Goal: Transaction & Acquisition: Purchase product/service

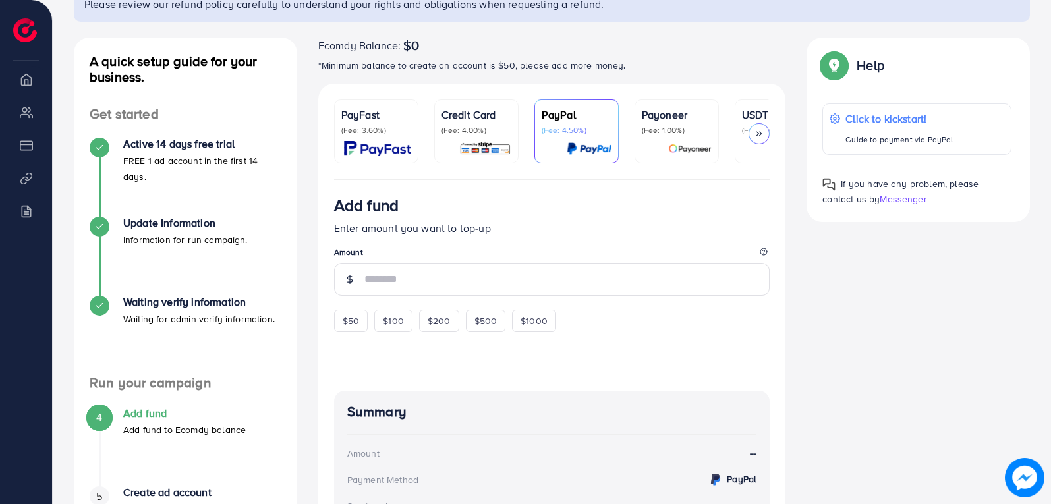
scroll to position [88, 0]
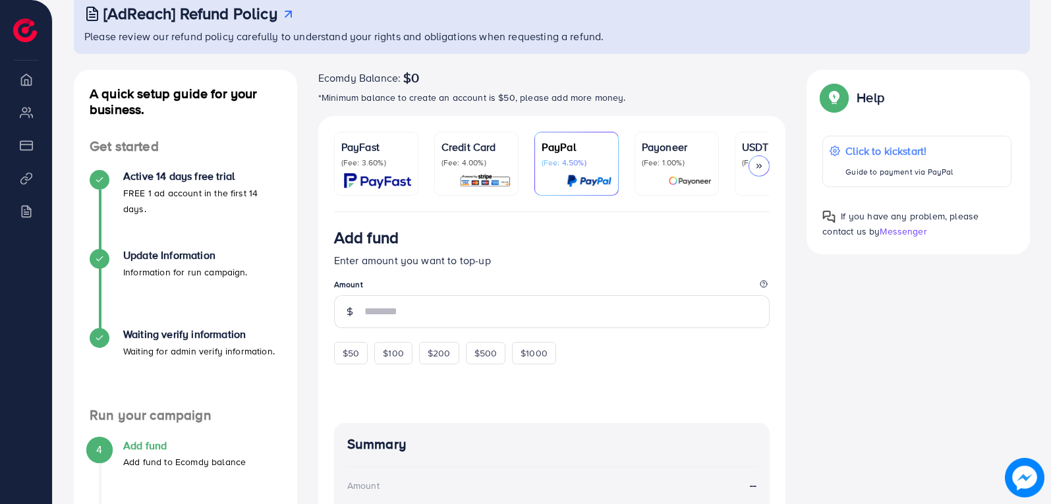
click at [759, 162] on icon at bounding box center [759, 166] width 9 height 9
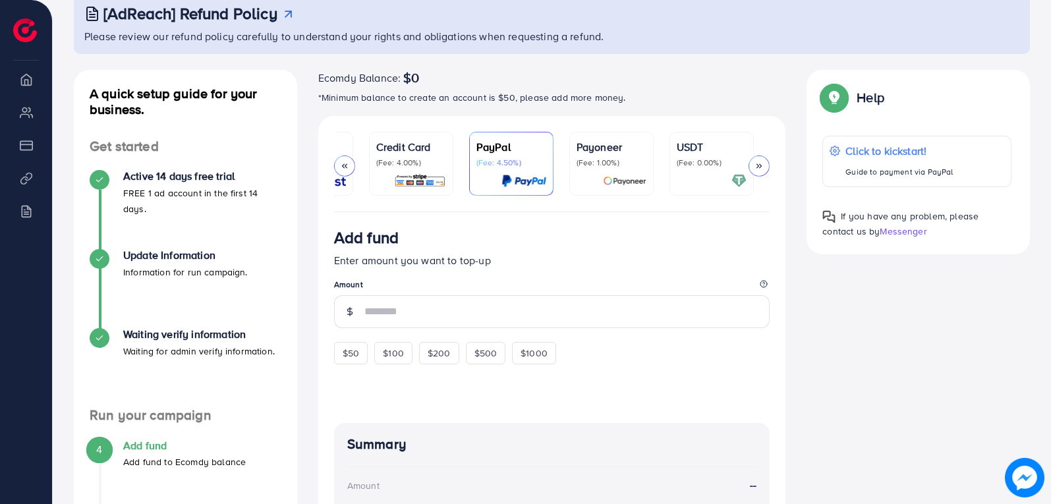
scroll to position [0, 149]
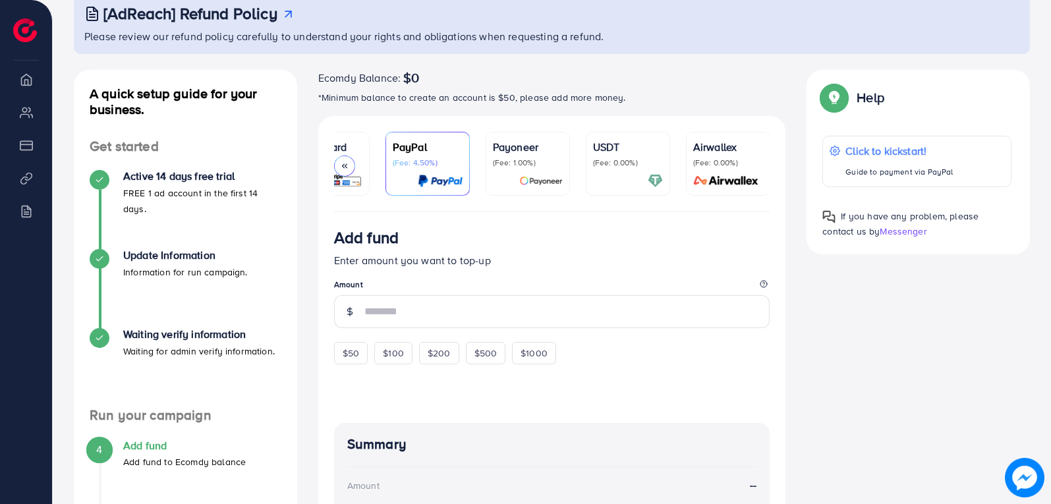
click at [343, 163] on icon at bounding box center [344, 166] width 9 height 9
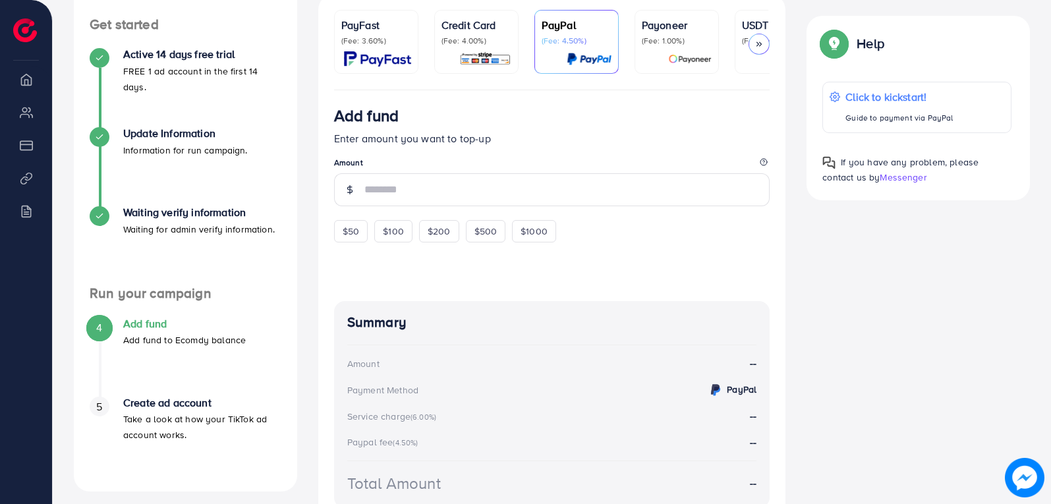
scroll to position [220, 0]
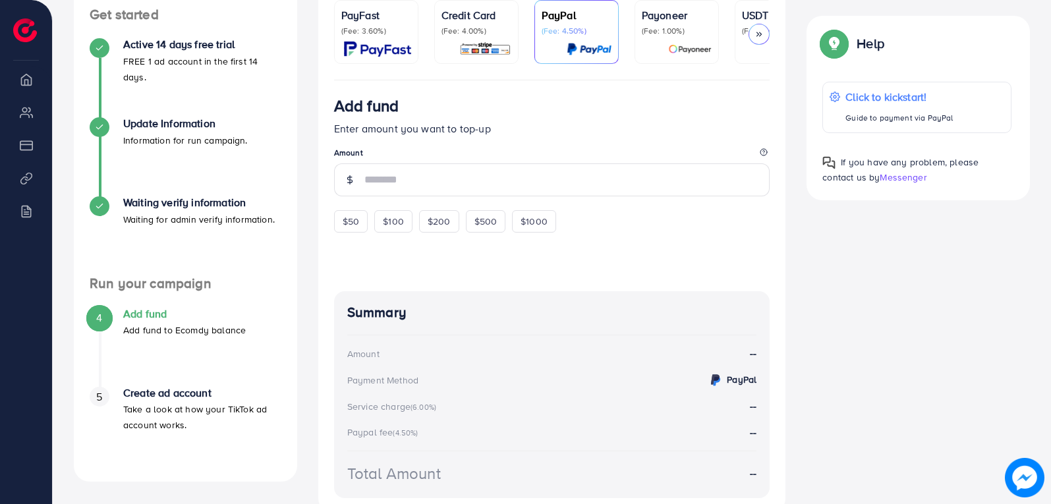
click at [376, 28] on p "(Fee: 3.60%)" at bounding box center [376, 31] width 70 height 11
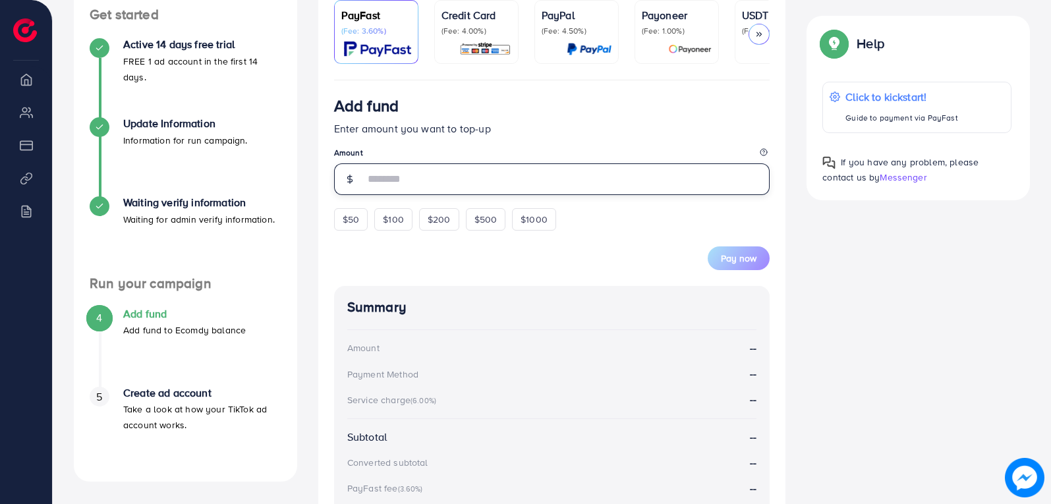
click at [530, 189] on input "number" at bounding box center [568, 179] width 406 height 32
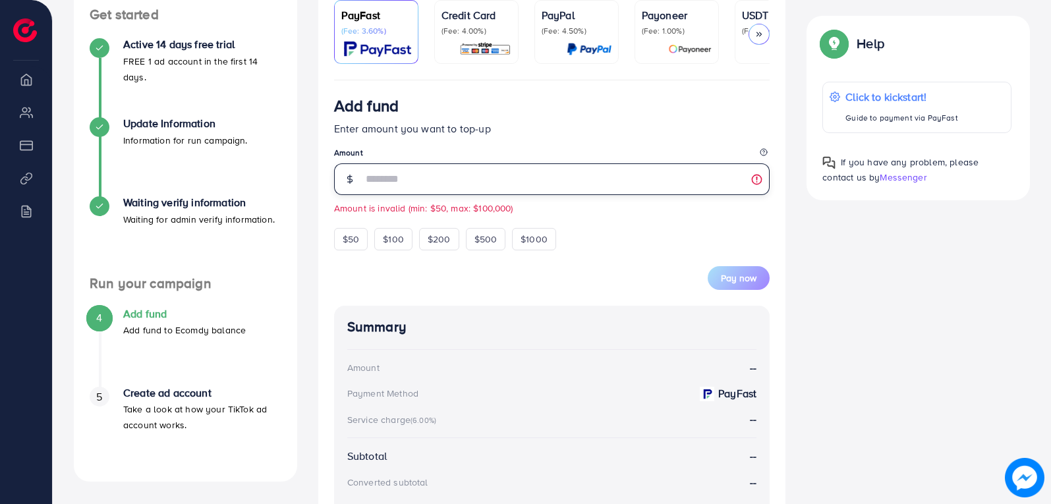
type input "**"
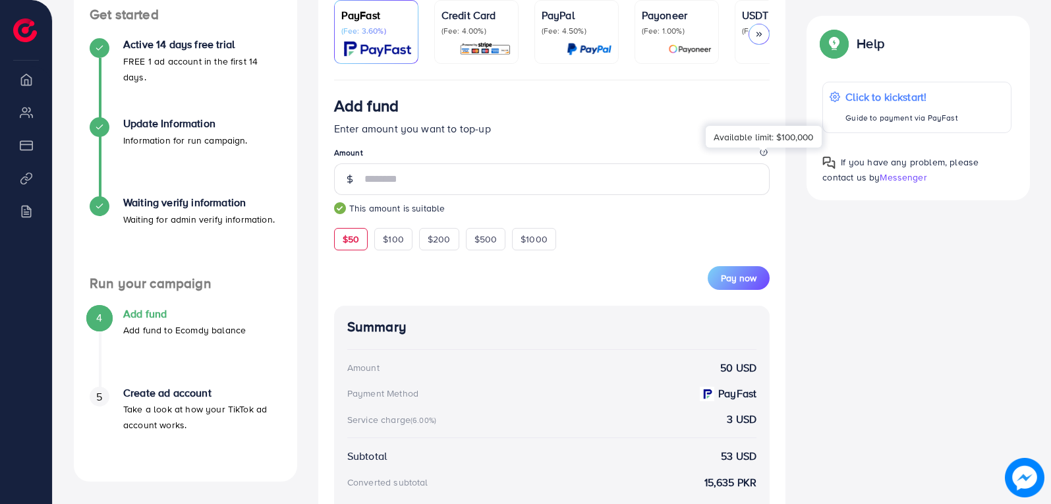
scroll to position [396, 0]
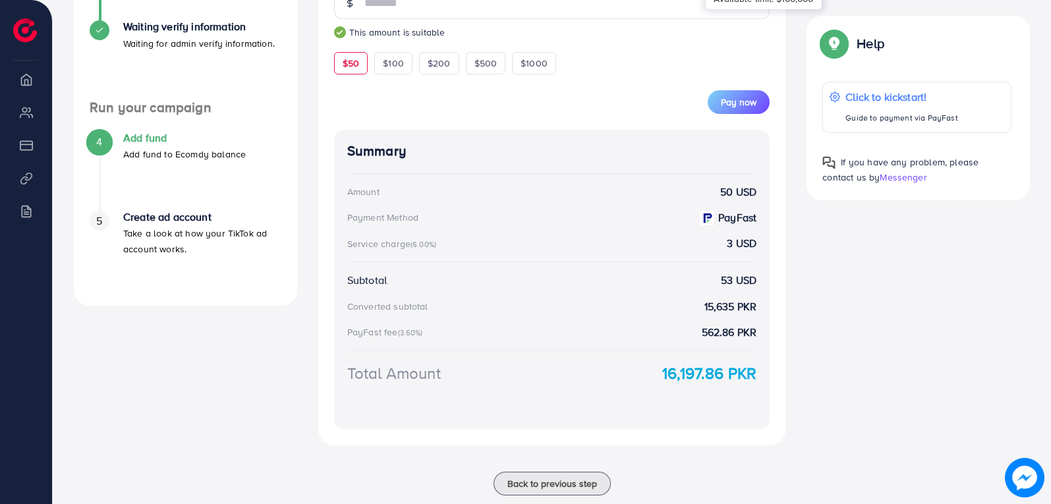
click at [467, 236] on div "Summary Amount 50 USD Payment Method PayFast Service charge (6.00%) 3 USD Subto…" at bounding box center [552, 280] width 436 height 300
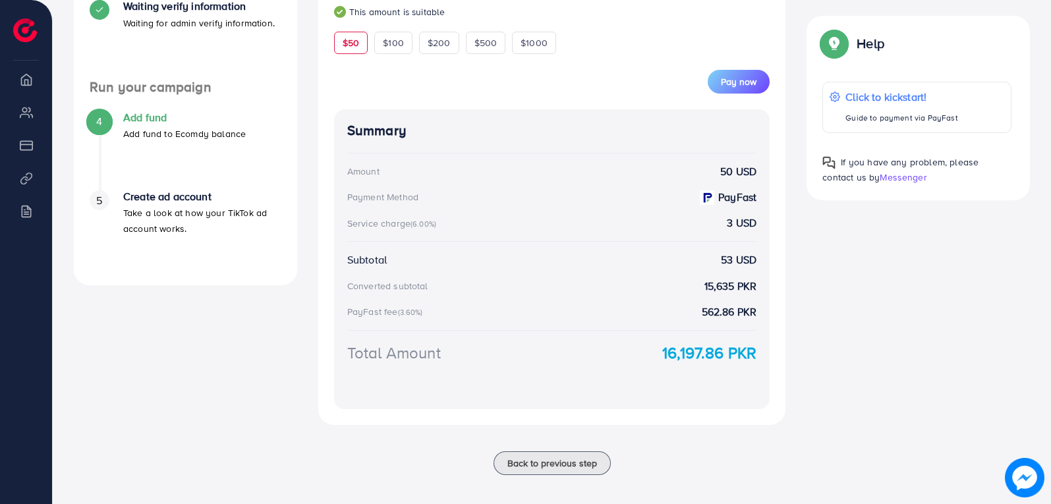
scroll to position [427, 0]
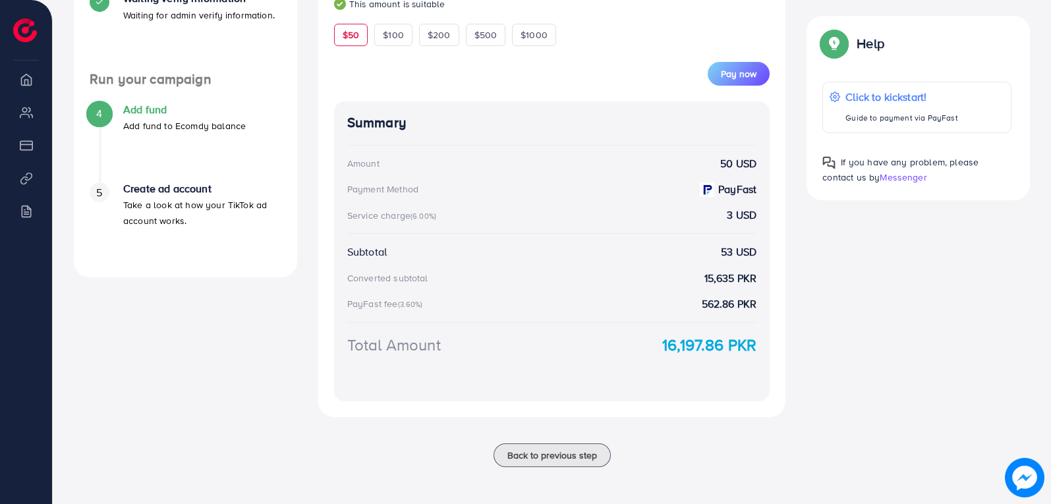
drag, startPoint x: 719, startPoint y: 249, endPoint x: 766, endPoint y: 252, distance: 46.9
click at [766, 252] on div "Summary Amount 50 USD Payment Method PayFast Service charge (6.00%) 3 USD Subto…" at bounding box center [552, 252] width 436 height 300
copy strong "53 USD"
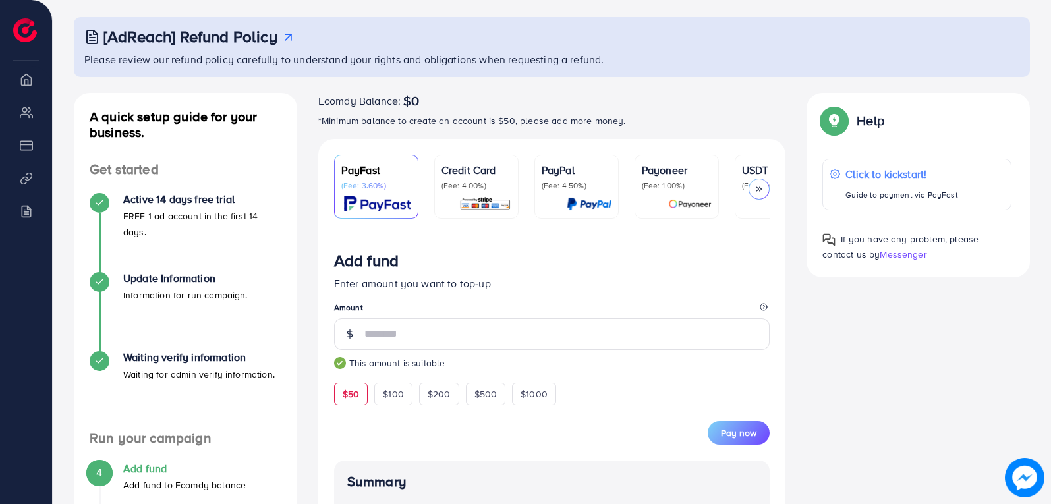
scroll to position [132, 0]
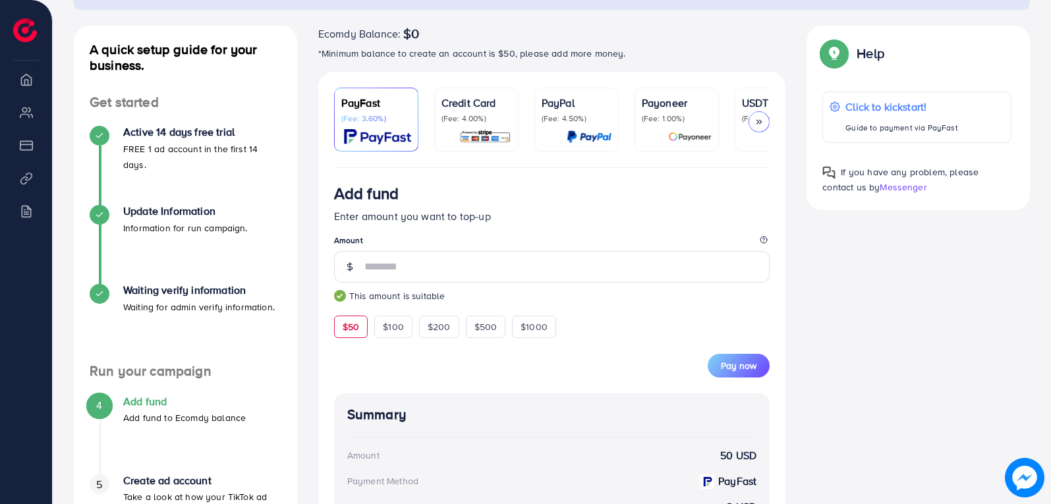
click at [758, 120] on icon at bounding box center [759, 121] width 9 height 9
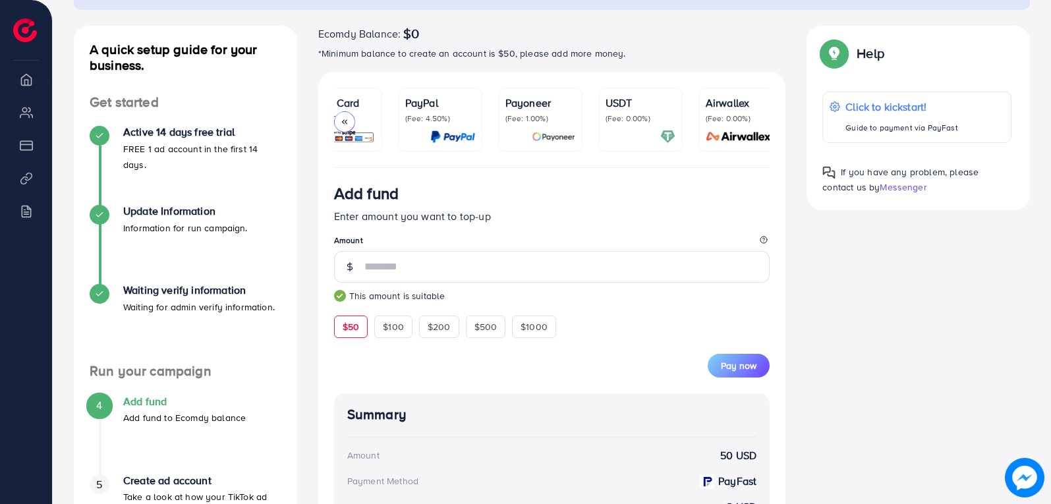
scroll to position [0, 149]
click at [344, 119] on icon at bounding box center [344, 121] width 9 height 9
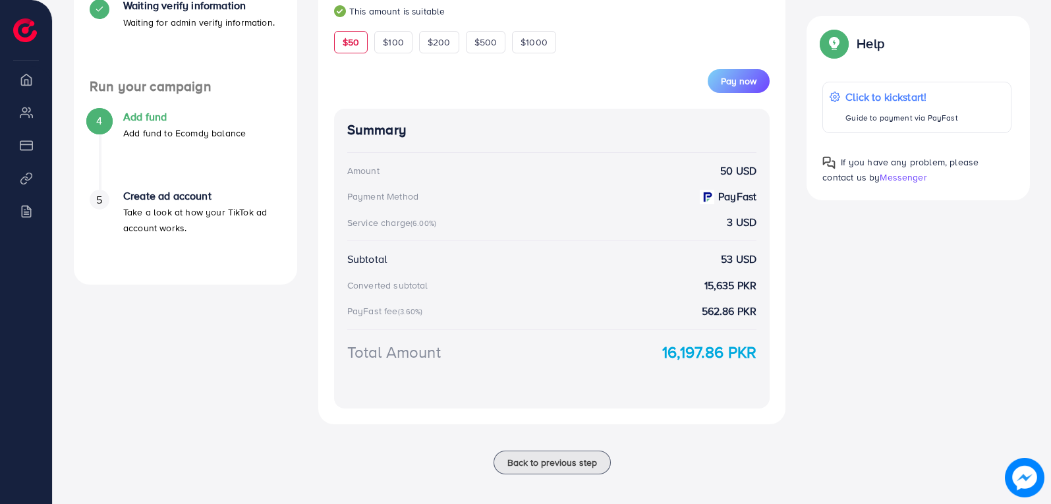
scroll to position [427, 0]
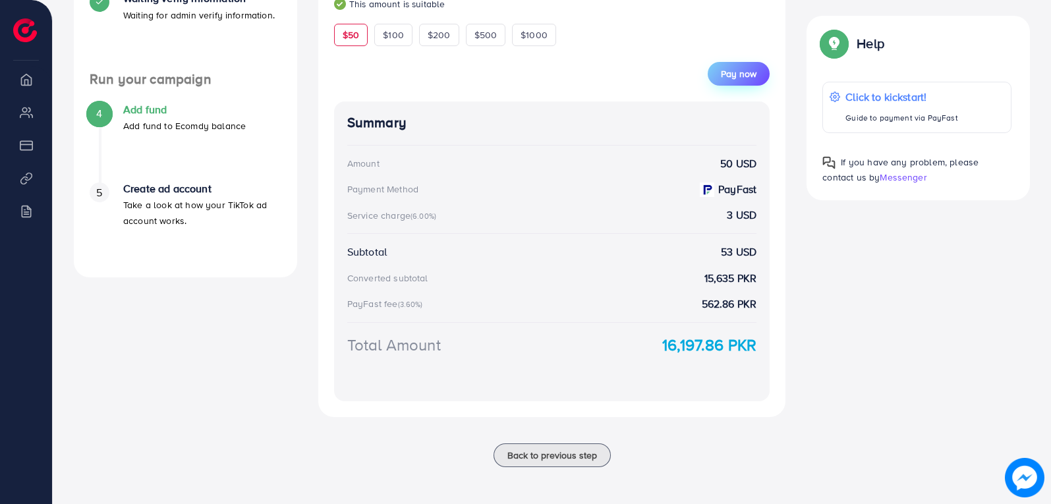
click at [750, 84] on button "Pay now" at bounding box center [739, 74] width 62 height 24
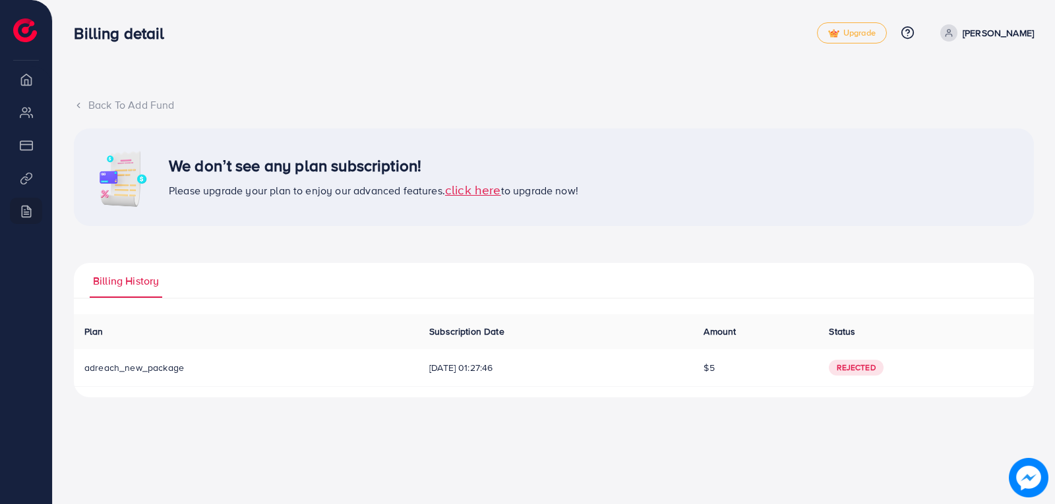
click at [501, 194] on span "click here" at bounding box center [473, 190] width 56 height 18
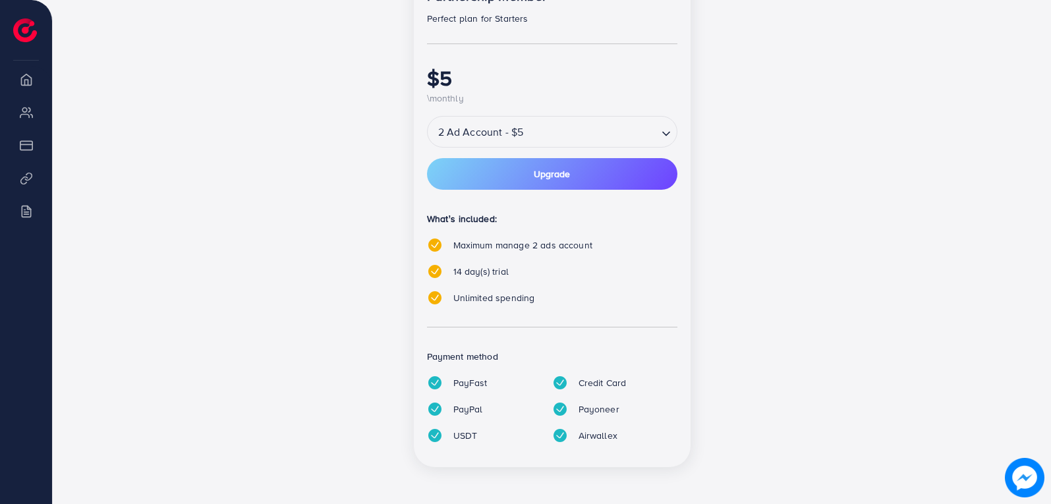
scroll to position [239, 0]
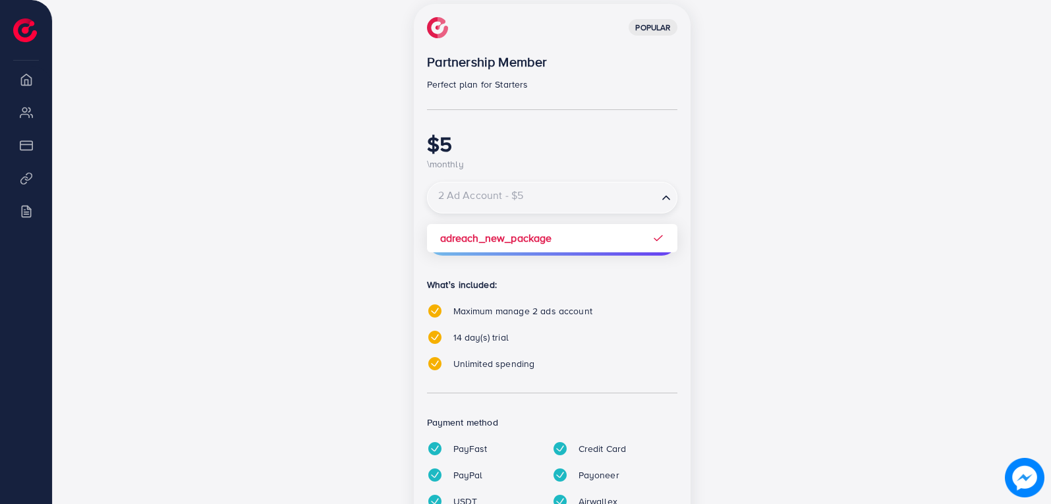
click at [575, 203] on input "Search for option" at bounding box center [542, 198] width 227 height 23
click at [583, 235] on div "popular Partnership Member Perfect plan for Starters $5 \monthly 2 Ad Account -…" at bounding box center [552, 269] width 277 height 530
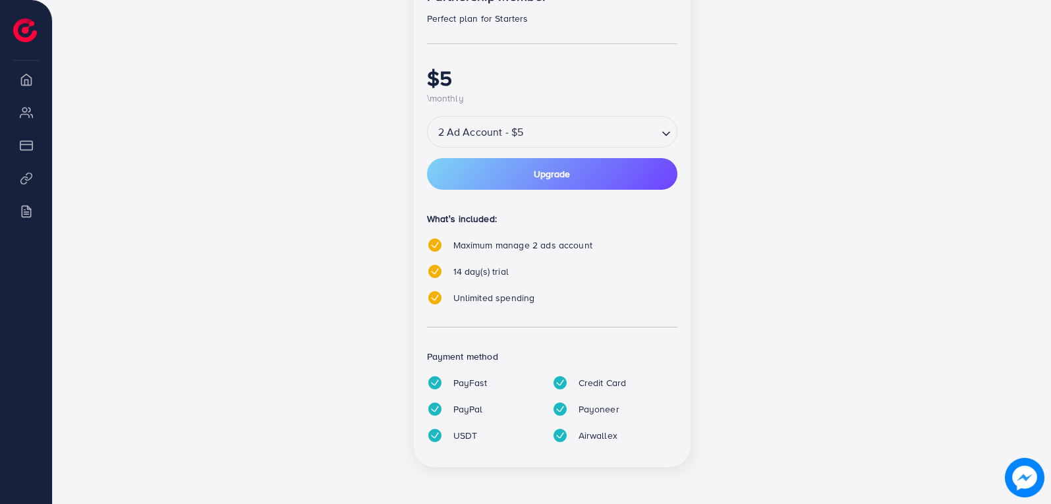
scroll to position [0, 0]
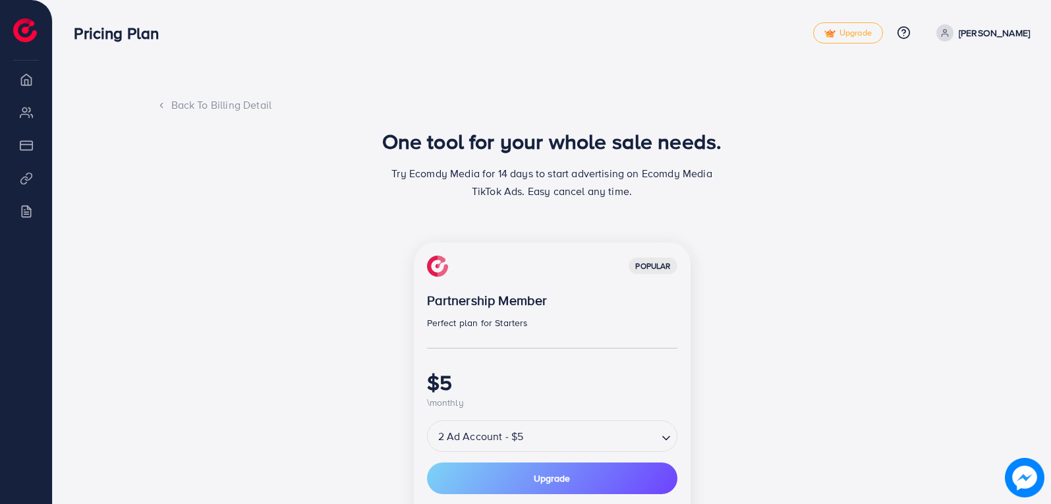
click at [237, 105] on div "Back To Billing Detail" at bounding box center [552, 105] width 791 height 15
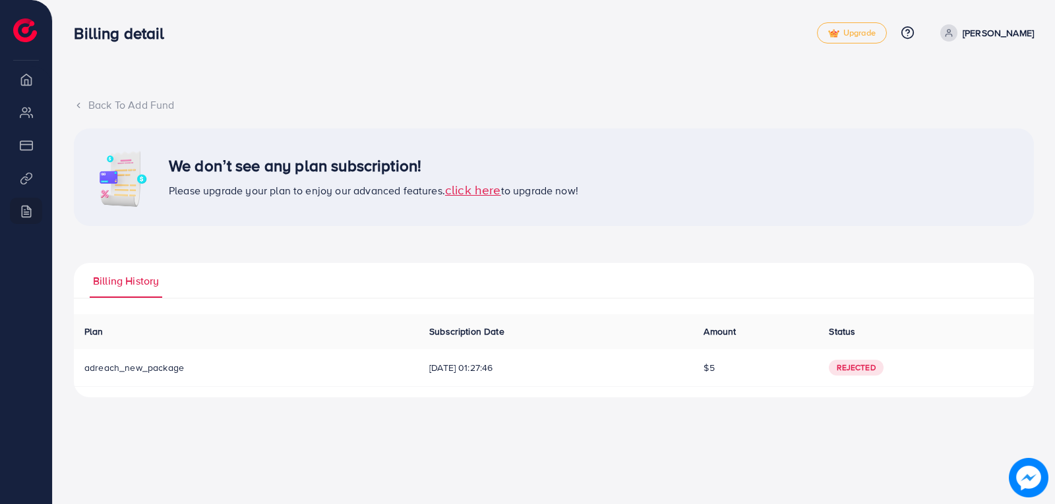
click at [119, 108] on div "Back To Add Fund" at bounding box center [554, 105] width 960 height 15
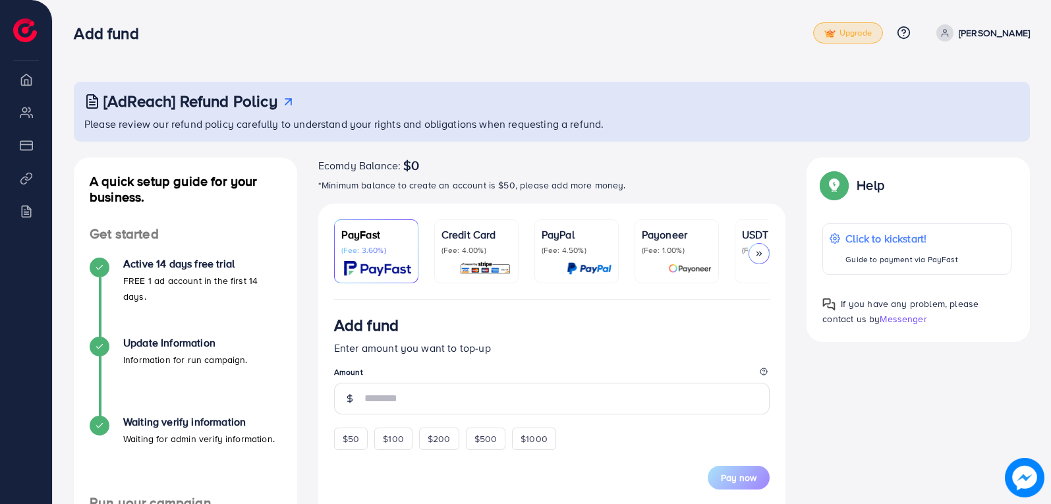
click at [862, 36] on span "Upgrade" at bounding box center [848, 33] width 47 height 10
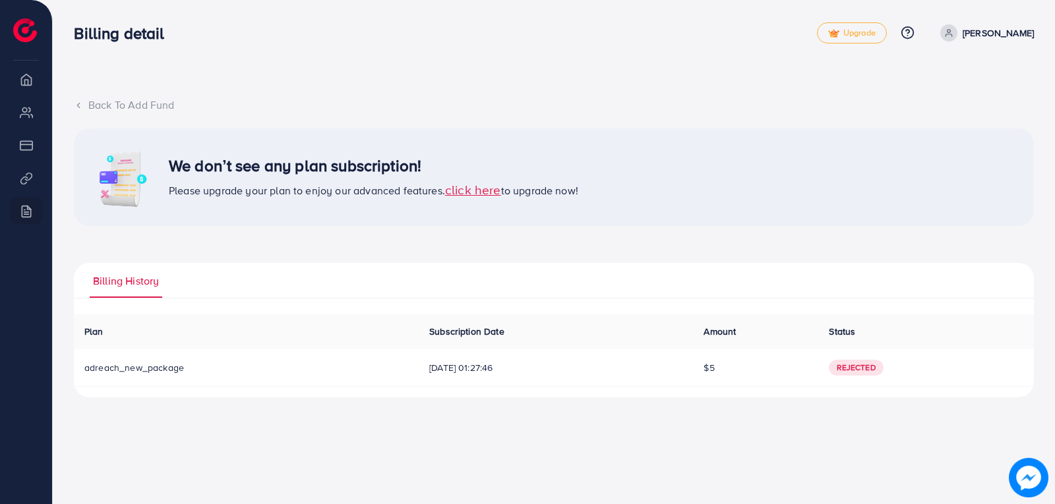
click at [101, 109] on div "Back To Add Fund" at bounding box center [554, 105] width 960 height 15
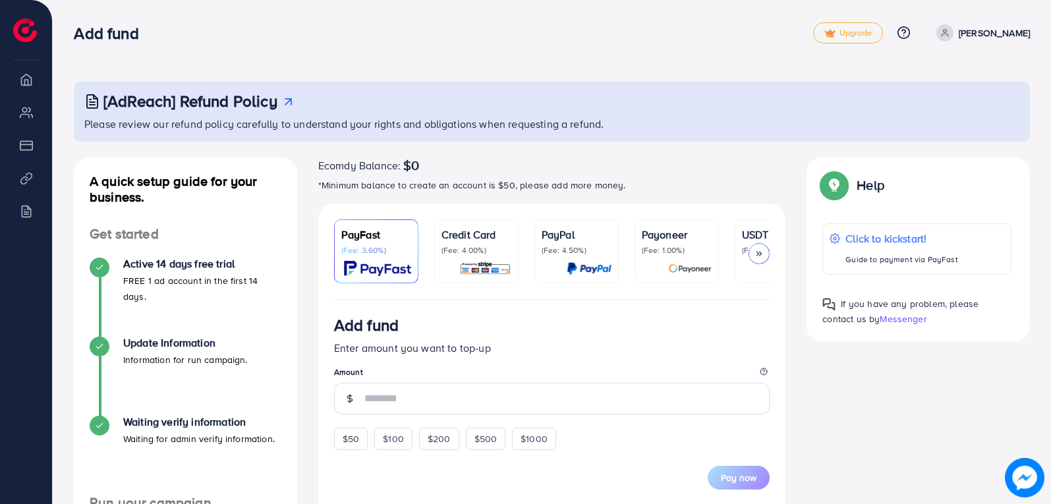
click at [972, 28] on p "[PERSON_NAME]" at bounding box center [994, 33] width 71 height 16
drag, startPoint x: 972, startPoint y: 28, endPoint x: 931, endPoint y: 32, distance: 41.1
click at [972, 28] on p "[PERSON_NAME]" at bounding box center [994, 33] width 71 height 16
click at [901, 32] on icon at bounding box center [904, 33] width 14 height 14
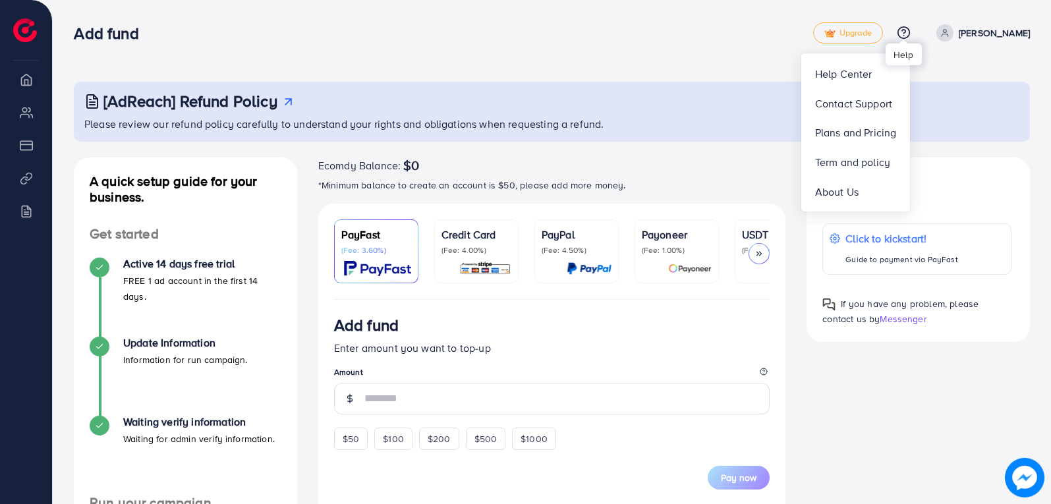
click at [901, 32] on icon at bounding box center [904, 33] width 14 height 14
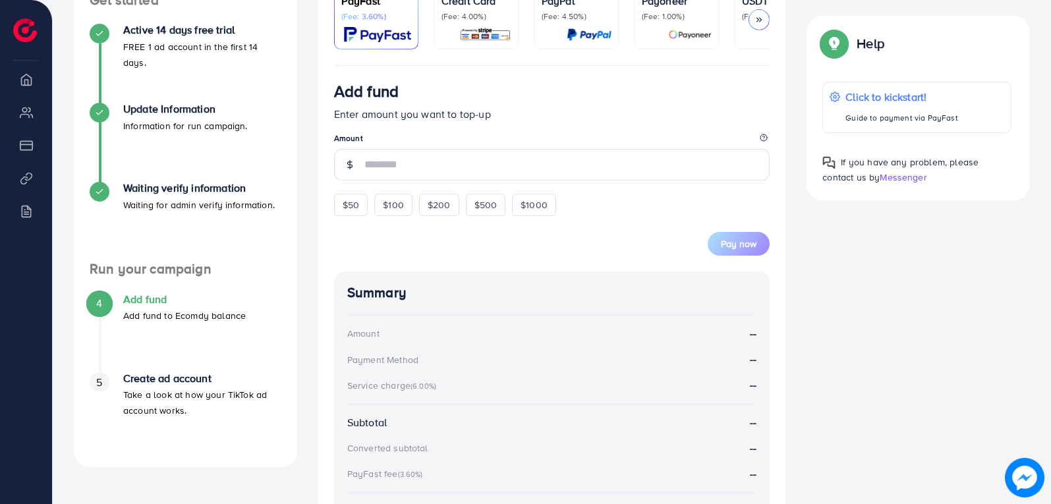
scroll to position [211, 0]
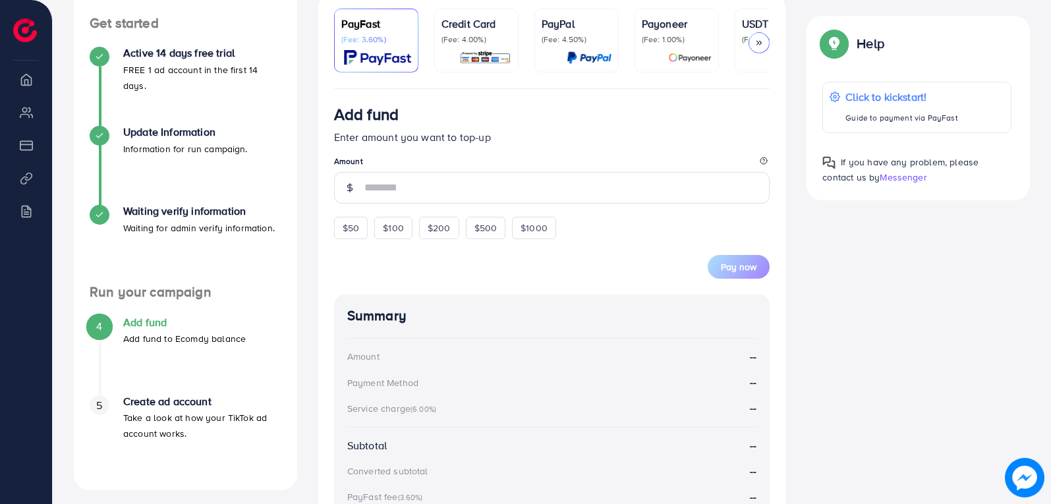
click at [757, 40] on icon at bounding box center [759, 42] width 9 height 9
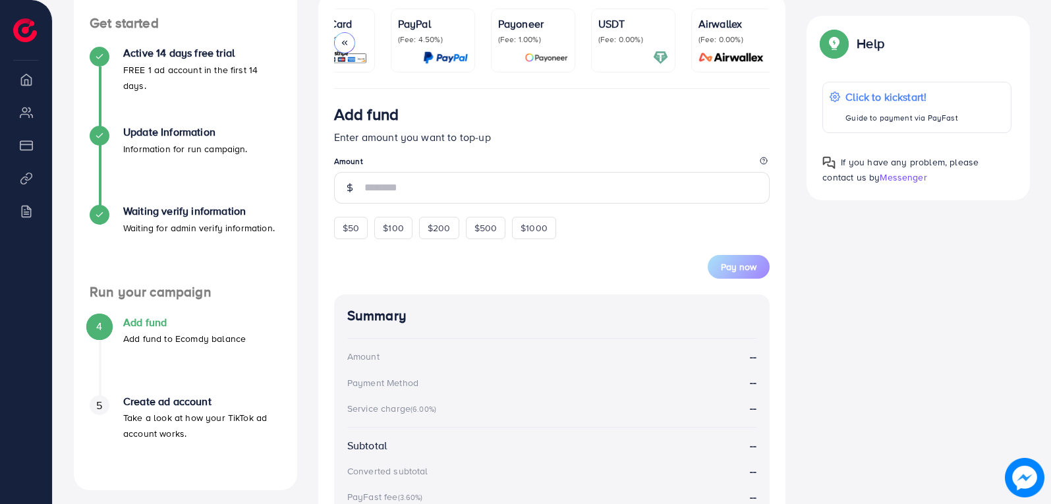
scroll to position [0, 149]
click at [343, 41] on icon at bounding box center [344, 42] width 9 height 9
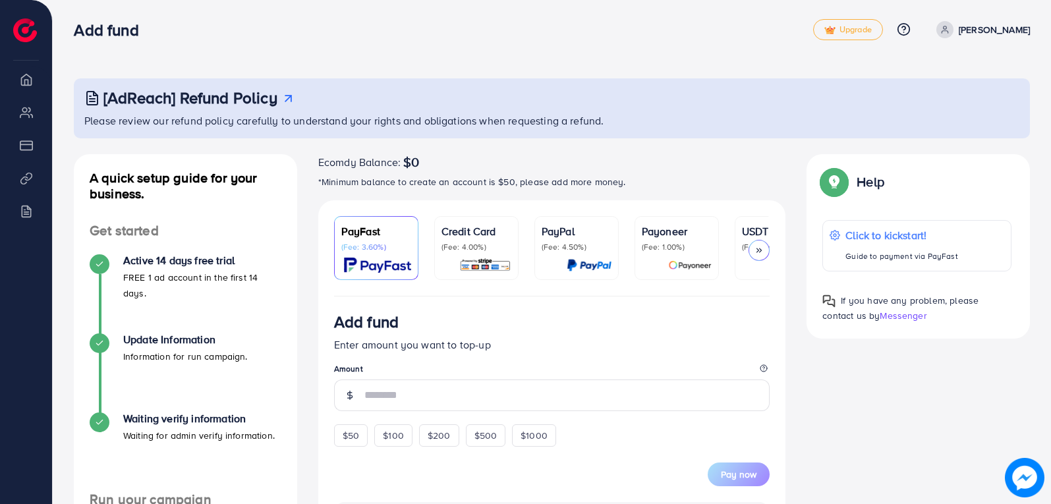
scroll to position [0, 0]
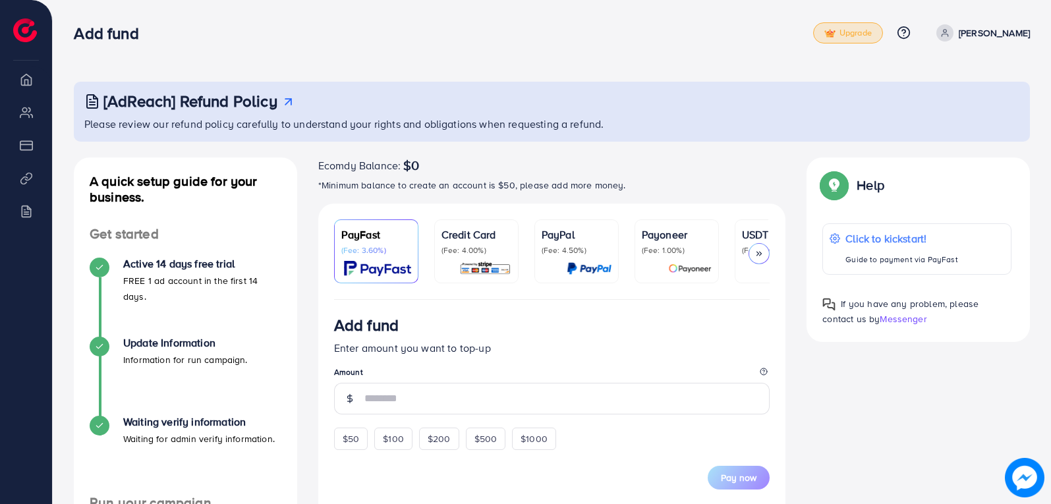
click at [870, 33] on span "Upgrade" at bounding box center [848, 33] width 47 height 10
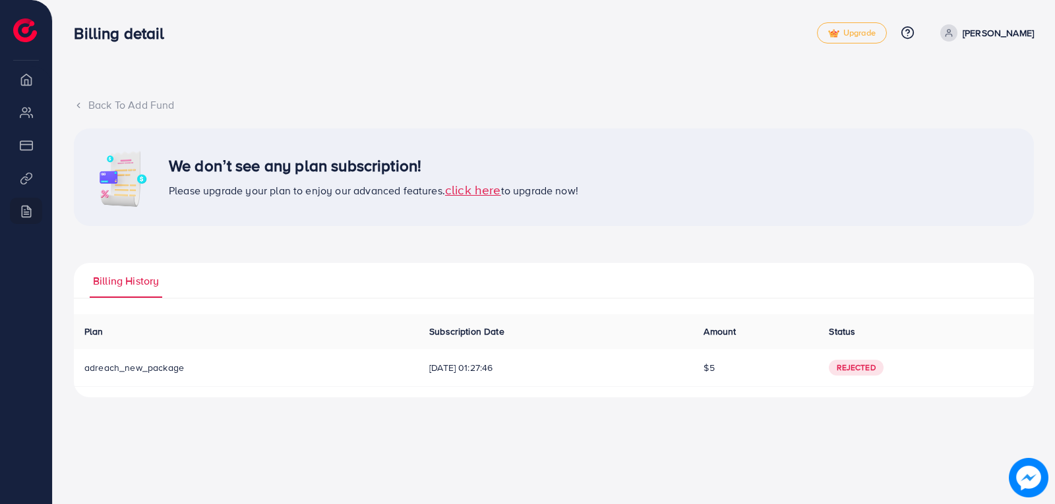
click at [485, 191] on span "click here" at bounding box center [473, 190] width 56 height 18
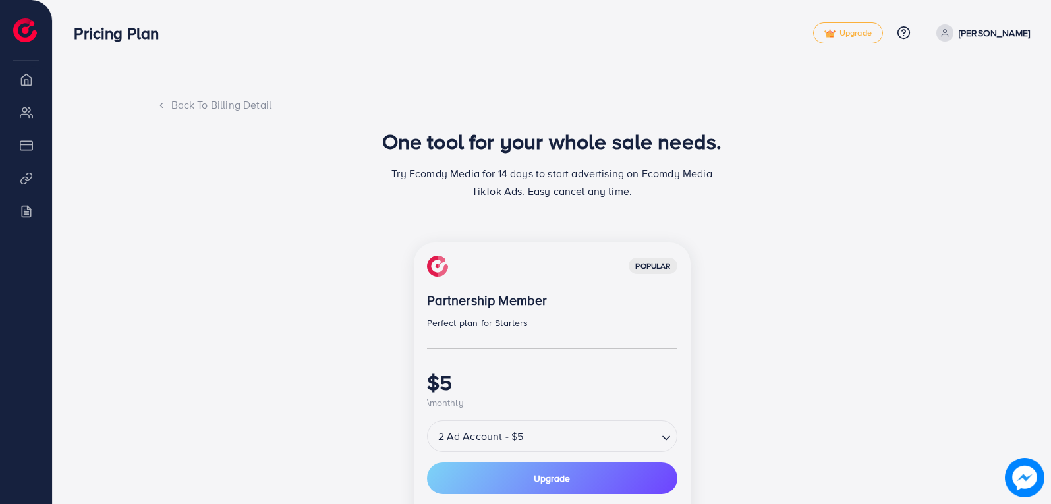
scroll to position [198, 0]
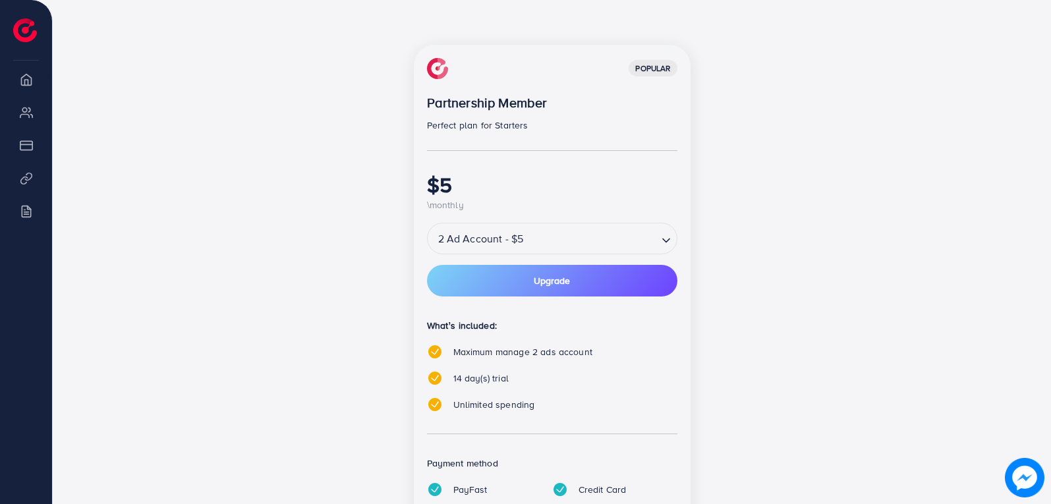
click at [533, 249] on input "Search for option" at bounding box center [591, 238] width 129 height 23
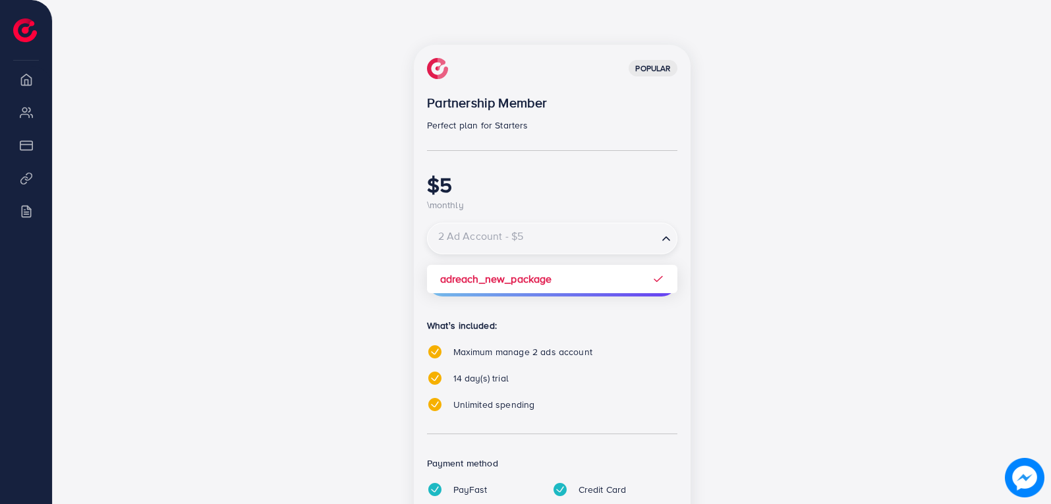
click at [566, 237] on input "Search for option" at bounding box center [542, 238] width 227 height 23
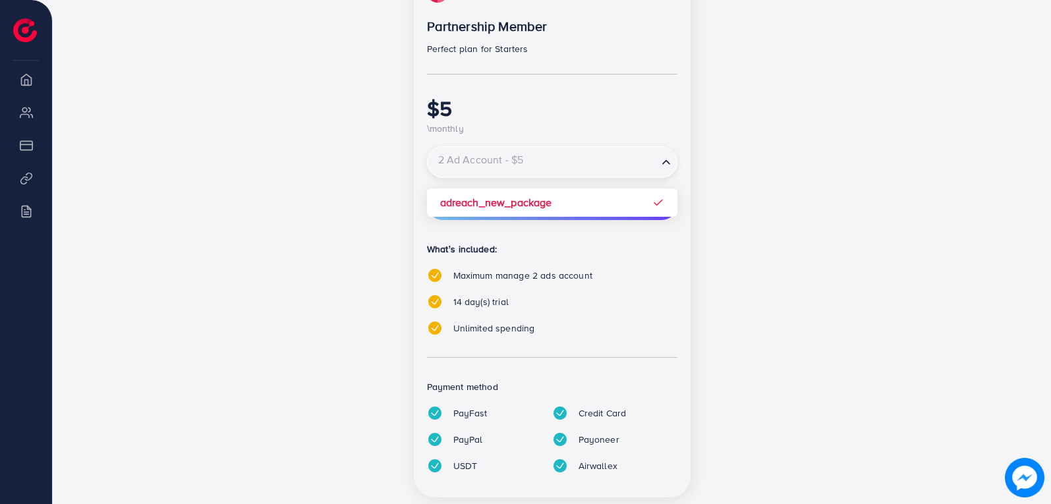
scroll to position [305, 0]
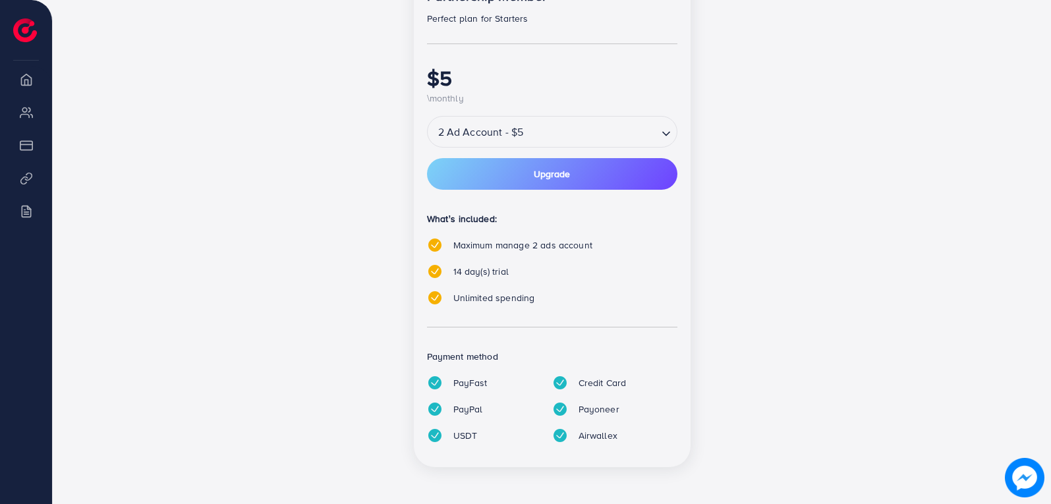
click at [573, 285] on div "What’s included: Maximum manage 2 ads account 14 day(s) trial Unlimited spending" at bounding box center [552, 263] width 251 height 105
click at [585, 181] on button "Upgrade" at bounding box center [552, 174] width 251 height 32
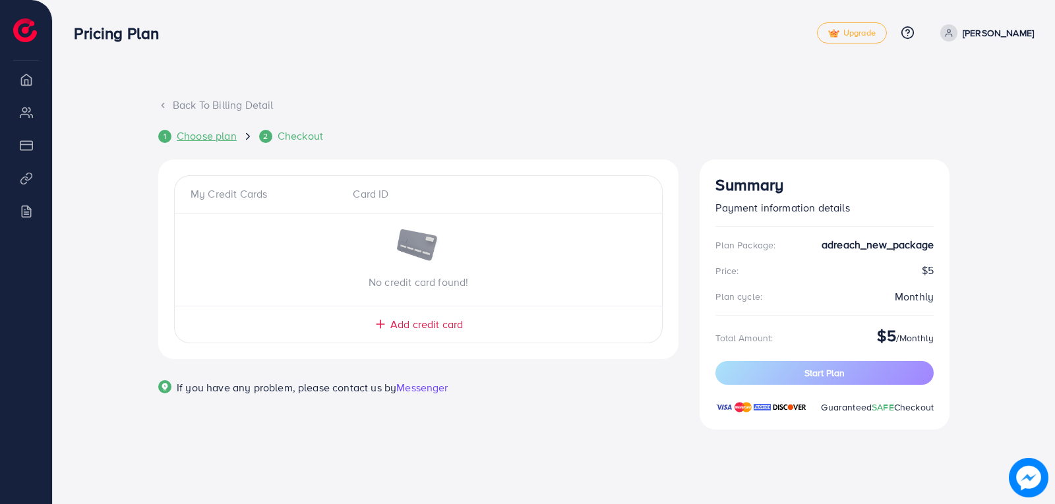
click at [204, 135] on span "Choose plan" at bounding box center [207, 136] width 60 height 15
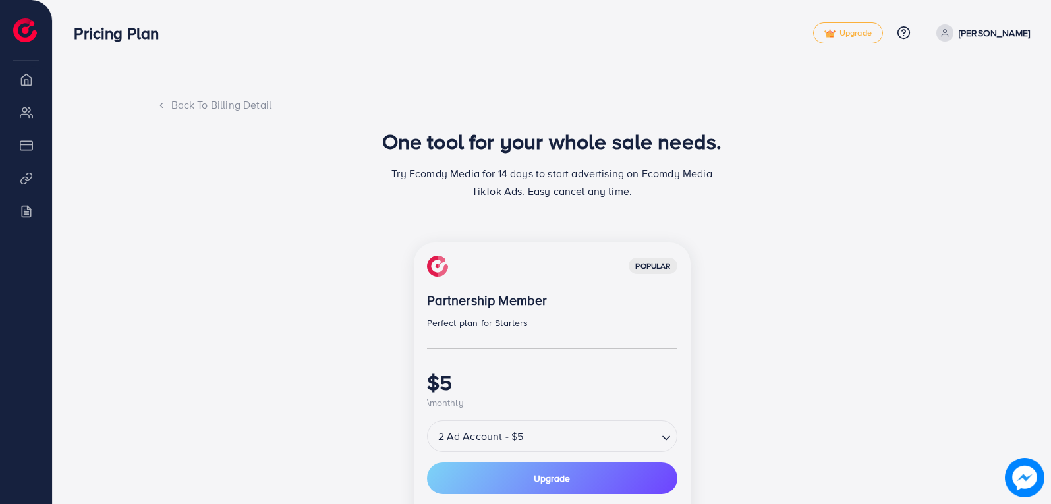
click at [226, 109] on div "Back To Billing Detail" at bounding box center [552, 105] width 791 height 15
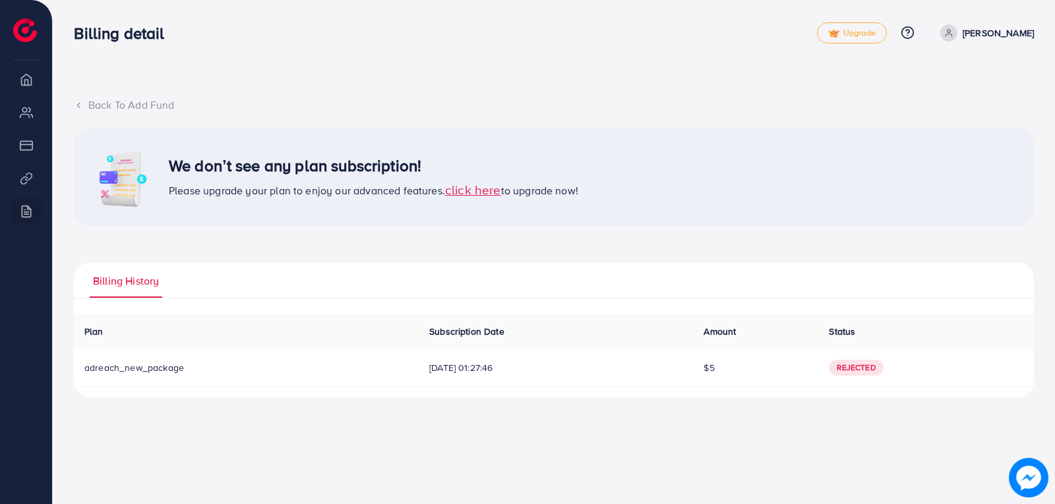
click at [1013, 38] on p "[PERSON_NAME]" at bounding box center [997, 33] width 71 height 16
click at [679, 71] on div "Back To Add Fund We don’t see any plan subscription! Please upgrade your plan t…" at bounding box center [554, 209] width 1002 height 419
click at [140, 302] on div "Billing History Plan Subscription Date Amount Status Download Invoice adreach_n…" at bounding box center [554, 330] width 960 height 134
click at [98, 97] on div "Back To Add Fund We don’t see any plan subscription! Please upgrade your plan t…" at bounding box center [554, 209] width 1002 height 419
click at [102, 100] on div "Back To Add Fund" at bounding box center [554, 105] width 960 height 15
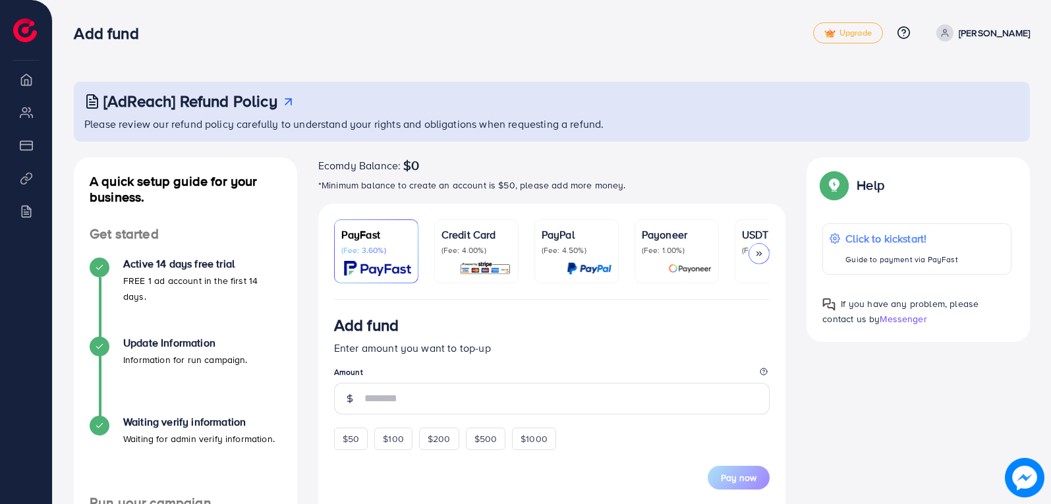
click at [481, 260] on div "Credit Card (Fee: 4.00%)" at bounding box center [477, 251] width 70 height 49
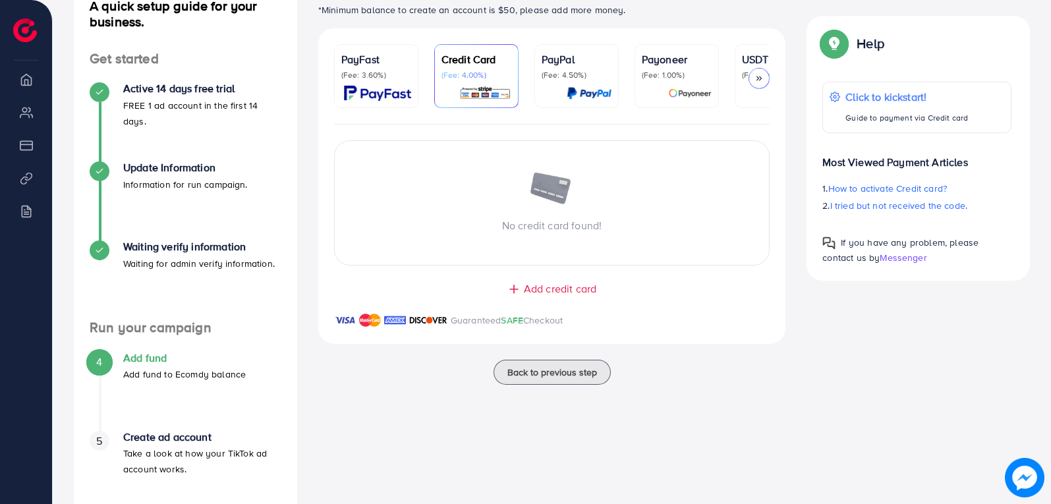
scroll to position [152, 0]
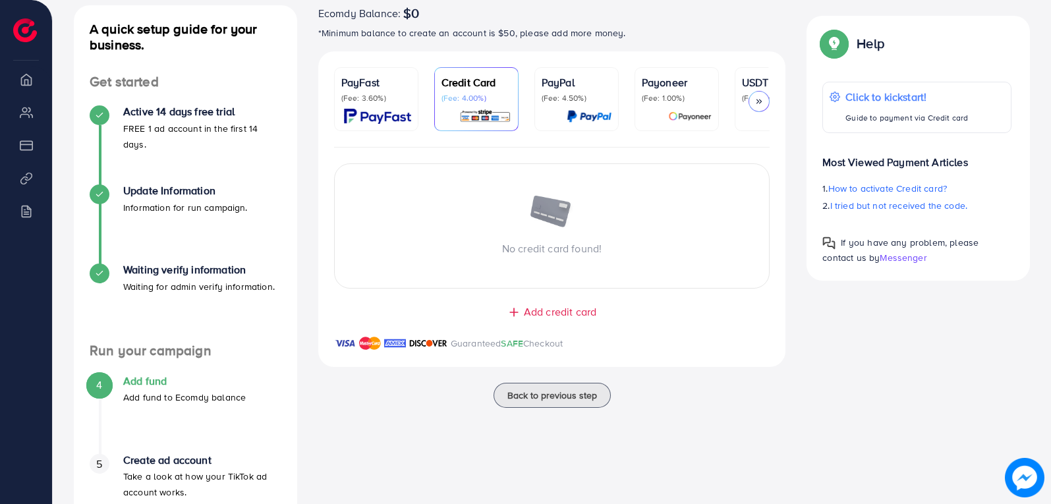
click at [605, 96] on p "(Fee: 4.50%)" at bounding box center [577, 98] width 70 height 11
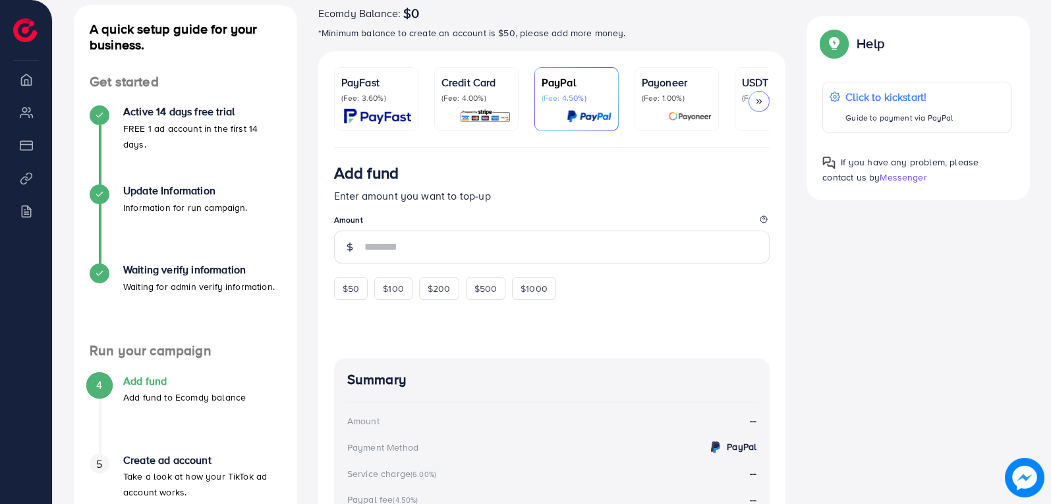
click at [701, 102] on p "(Fee: 1.00%)" at bounding box center [677, 98] width 70 height 11
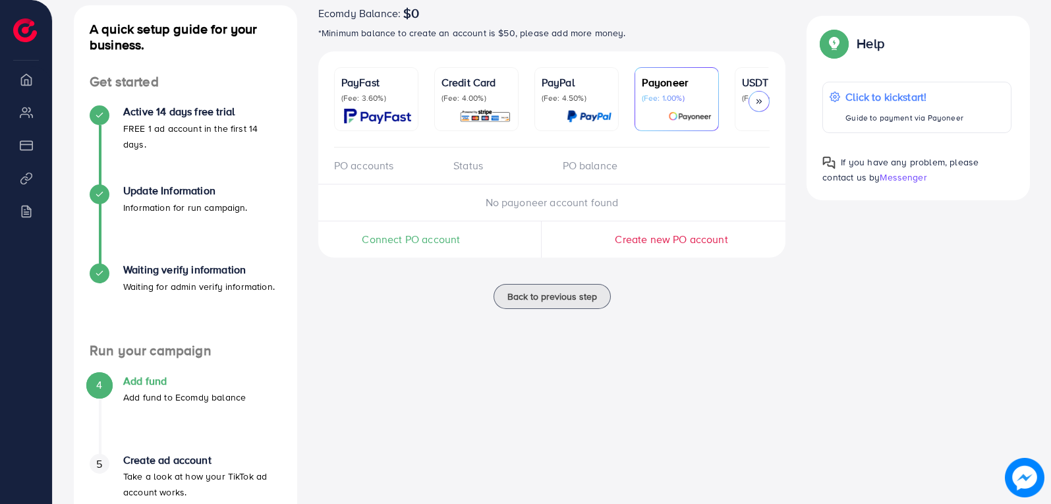
click at [763, 99] on icon at bounding box center [759, 101] width 9 height 9
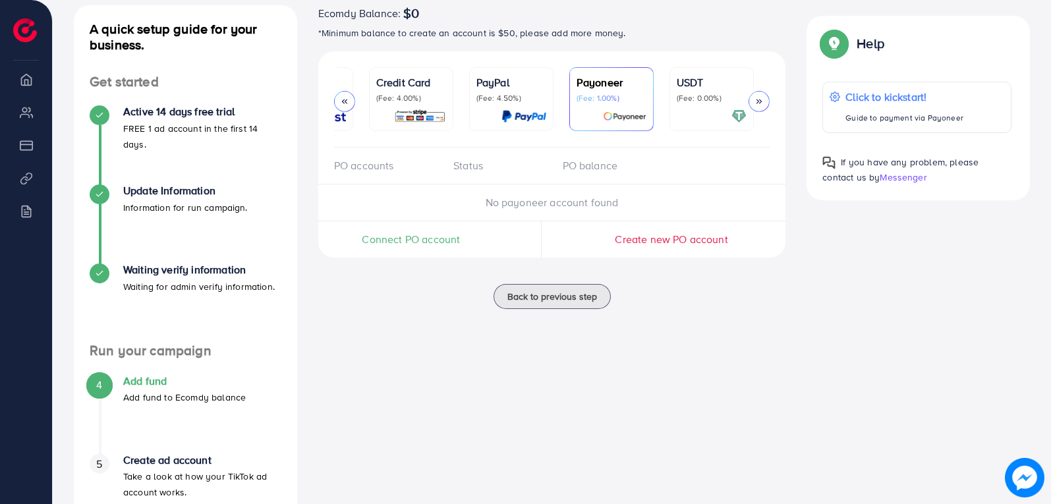
scroll to position [0, 149]
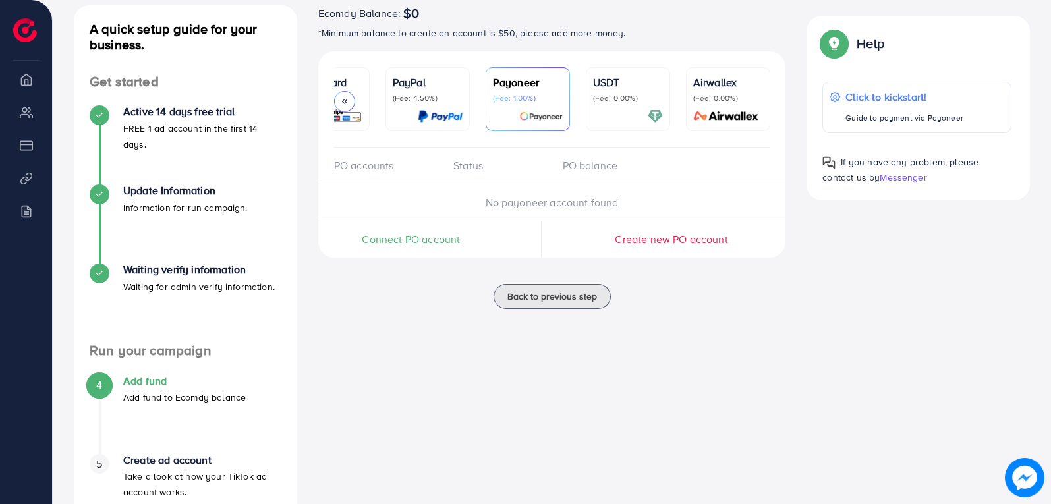
click at [643, 113] on div at bounding box center [628, 116] width 70 height 15
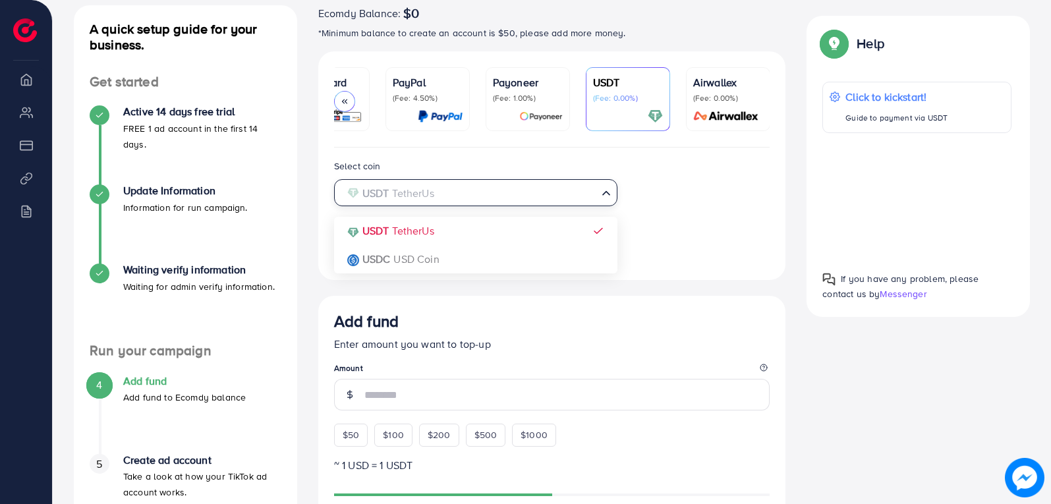
click at [500, 199] on input "Search for option" at bounding box center [468, 193] width 256 height 20
click at [719, 190] on div "Select coin USDT TetherUs Loading... USDT TetherUs USDC USD Coin Transfer netwo…" at bounding box center [553, 211] width 458 height 106
click at [541, 200] on input "Search for option" at bounding box center [468, 193] width 256 height 20
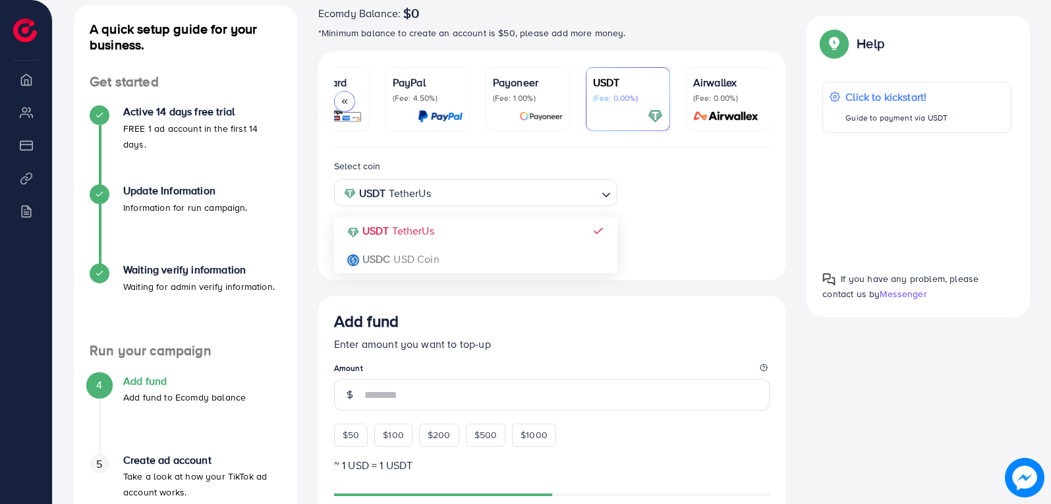
click at [721, 204] on div "Select coin USDT TetherUs Loading... USDT TetherUs USDC USD Coin Transfer netwo…" at bounding box center [553, 211] width 458 height 106
click at [572, 258] on input "Search for option" at bounding box center [551, 251] width 91 height 20
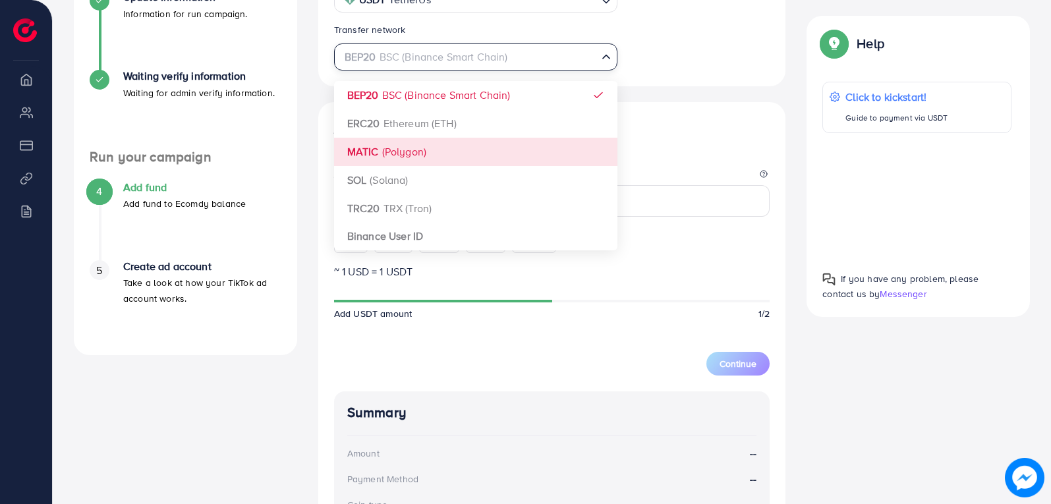
scroll to position [350, 0]
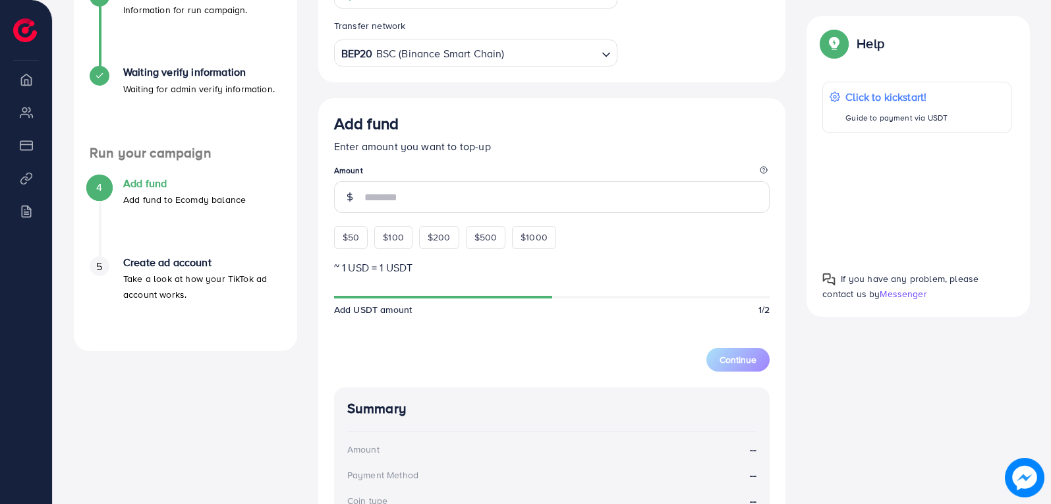
click at [692, 110] on div "Add fund Enter amount you want to top-up Amount $50 $100 $200 $500 $1000 ~ 1 US…" at bounding box center [552, 382] width 468 height 568
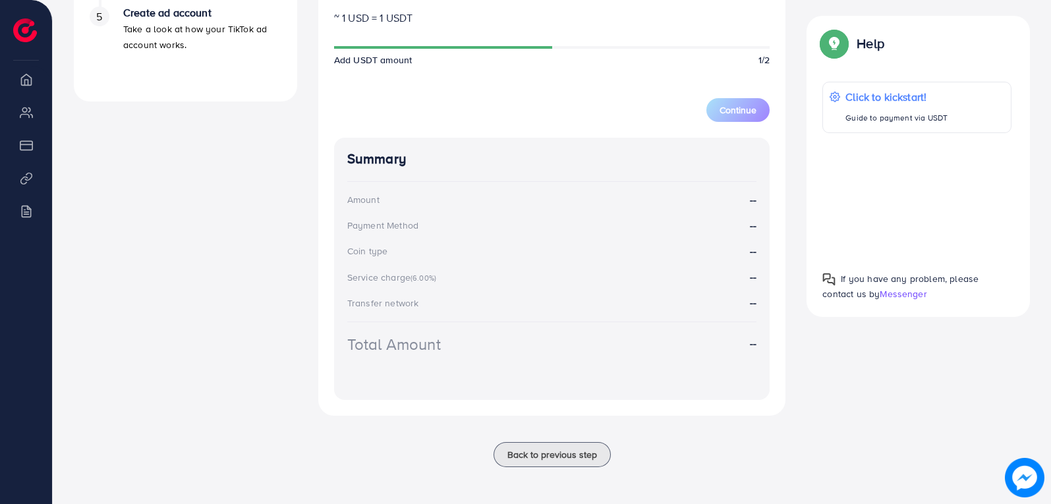
scroll to position [471, 0]
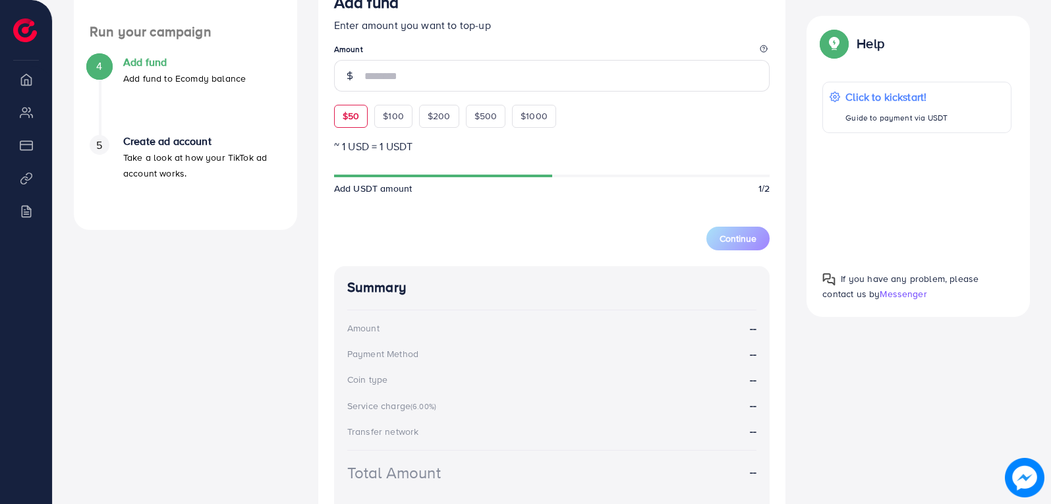
click at [349, 127] on div "$50" at bounding box center [351, 116] width 34 height 22
type input "**"
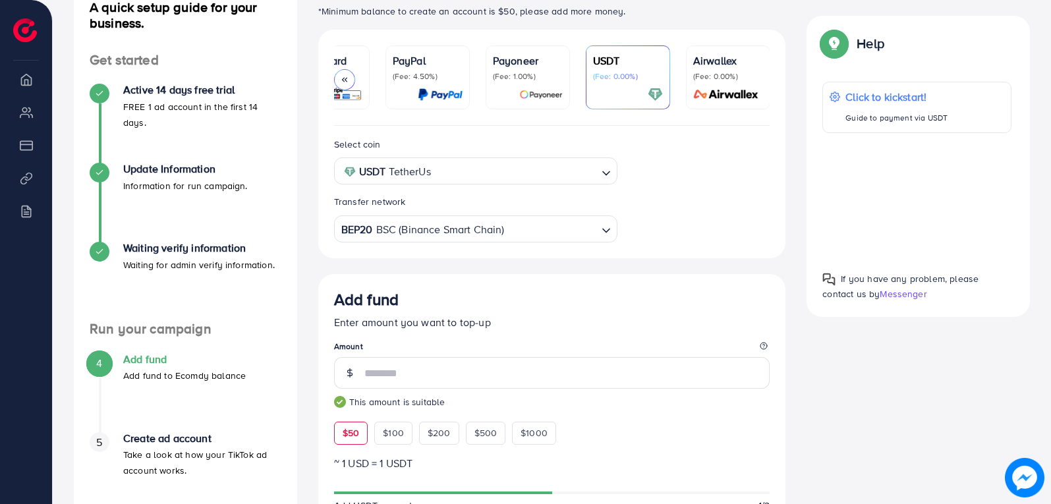
scroll to position [0, 0]
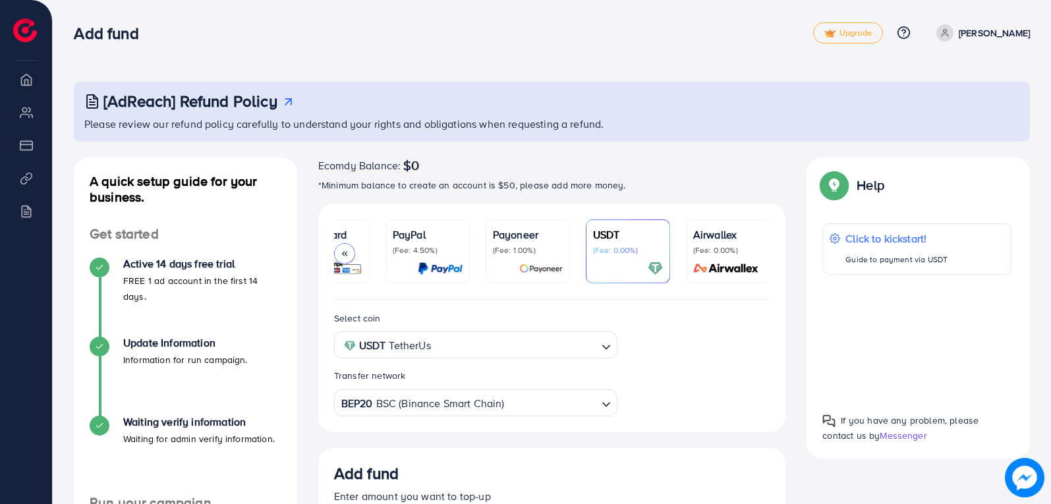
click at [367, 262] on link "Credit Card (Fee: 4.00%)" at bounding box center [327, 252] width 84 height 64
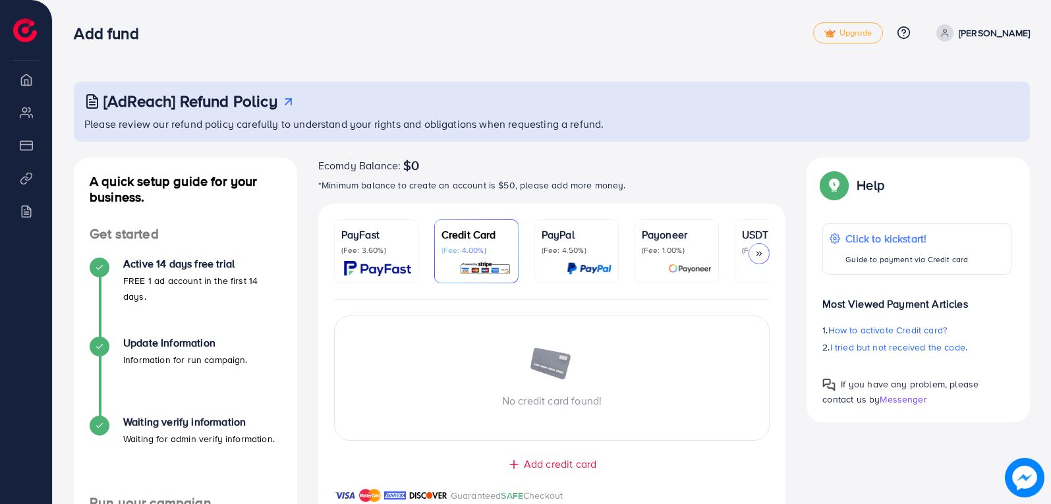
click at [399, 264] on img at bounding box center [377, 268] width 67 height 15
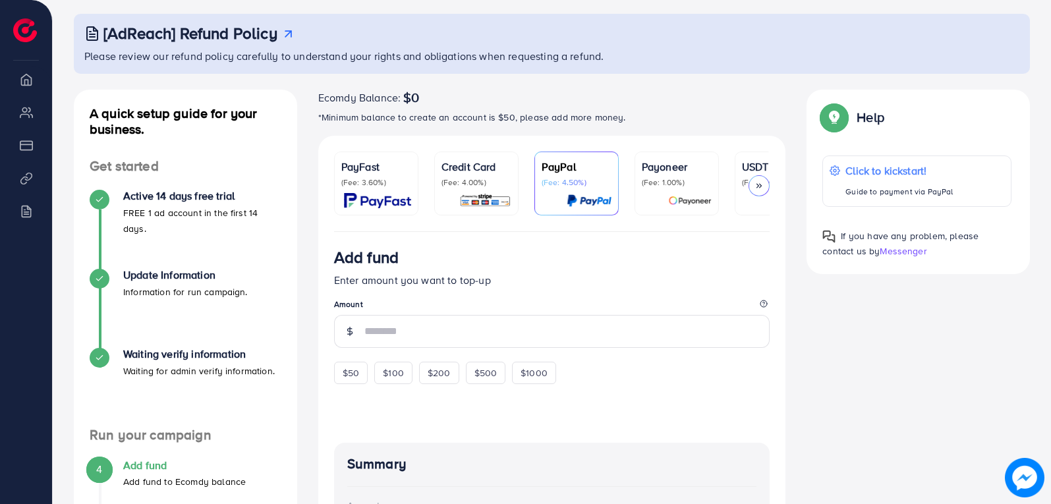
scroll to position [132, 0]
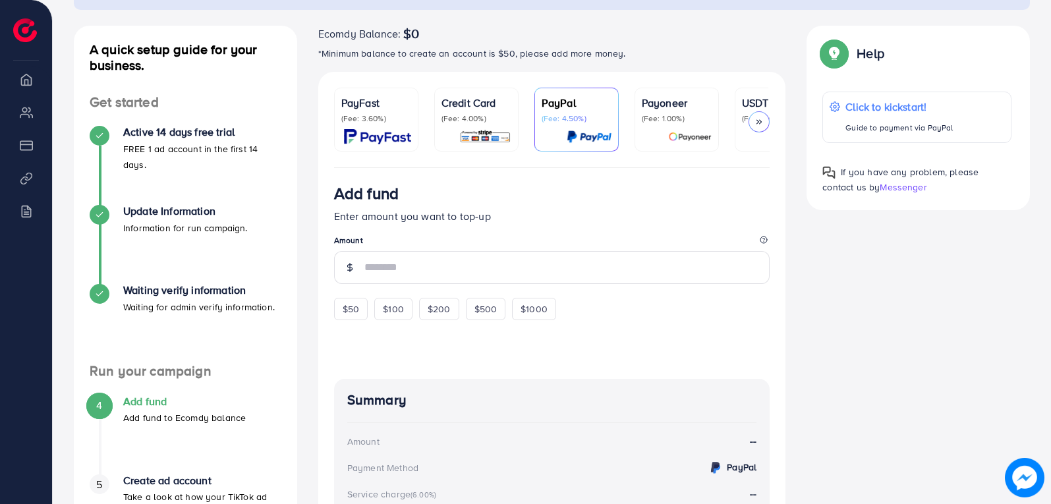
click at [372, 125] on div "PayFast (Fee: 3.60%)" at bounding box center [376, 119] width 70 height 49
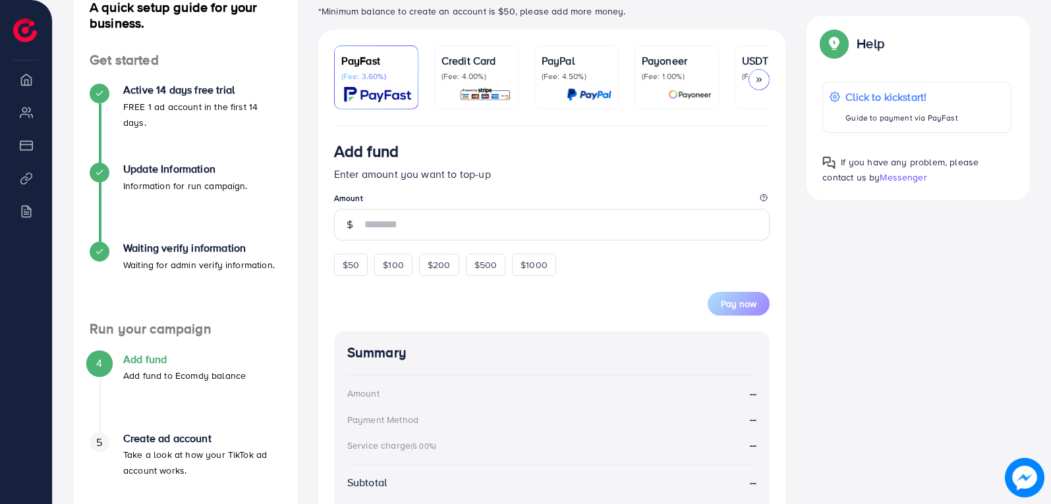
scroll to position [198, 0]
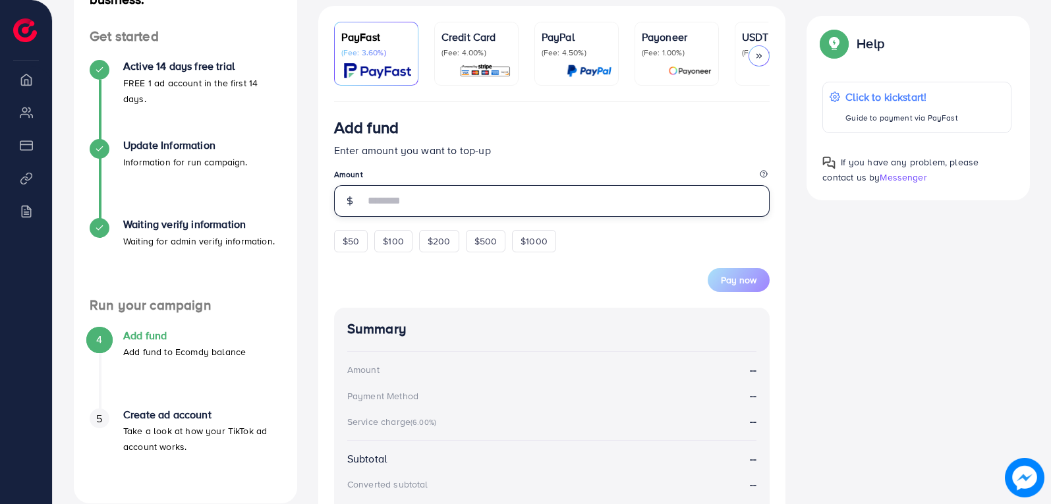
click at [465, 214] on input "number" at bounding box center [568, 201] width 406 height 32
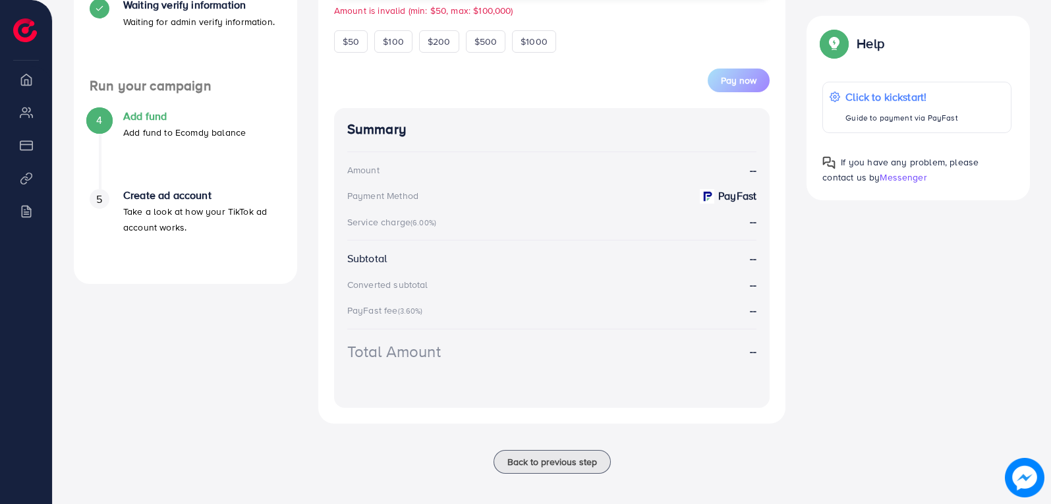
scroll to position [308, 0]
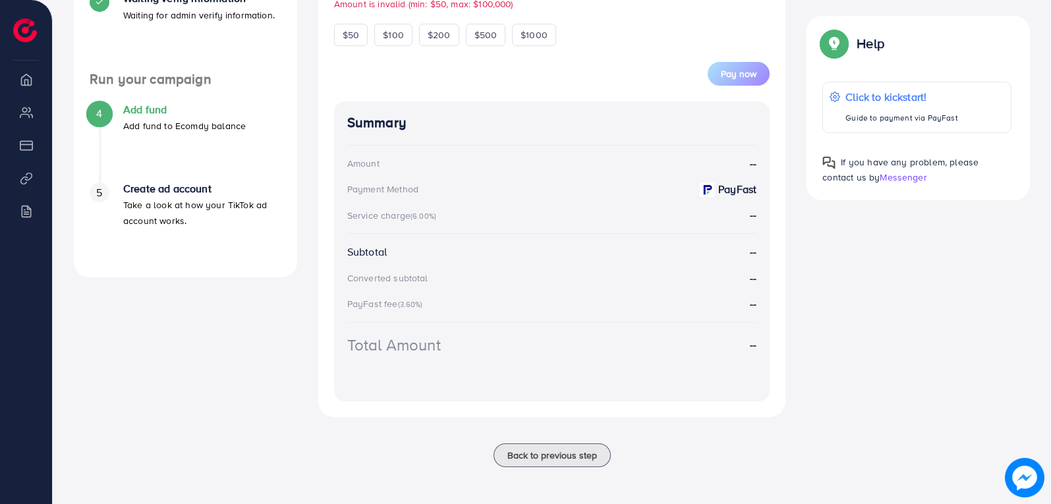
click at [489, 100] on div "Add fund Enter amount you want to top-up Amount ** Amount is invalid (min: $50,…" at bounding box center [552, 146] width 468 height 541
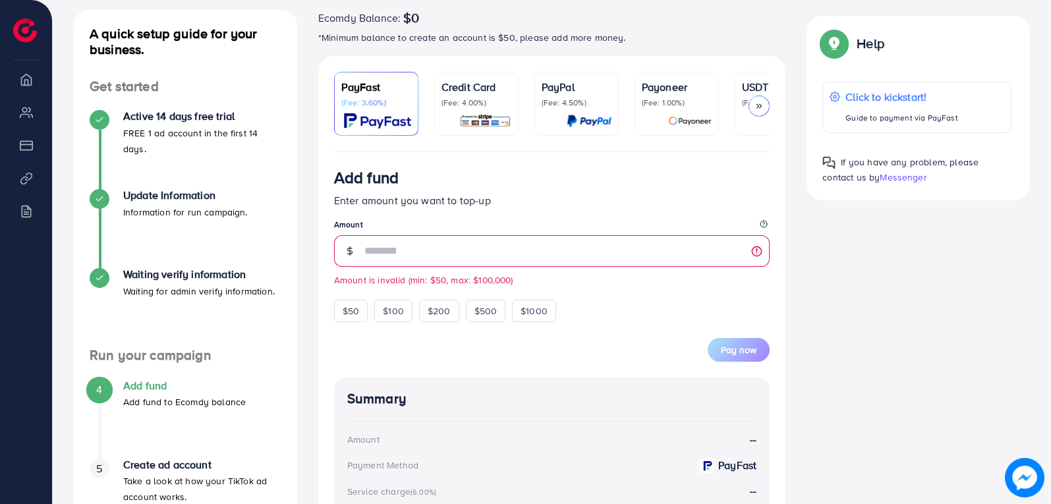
scroll to position [110, 0]
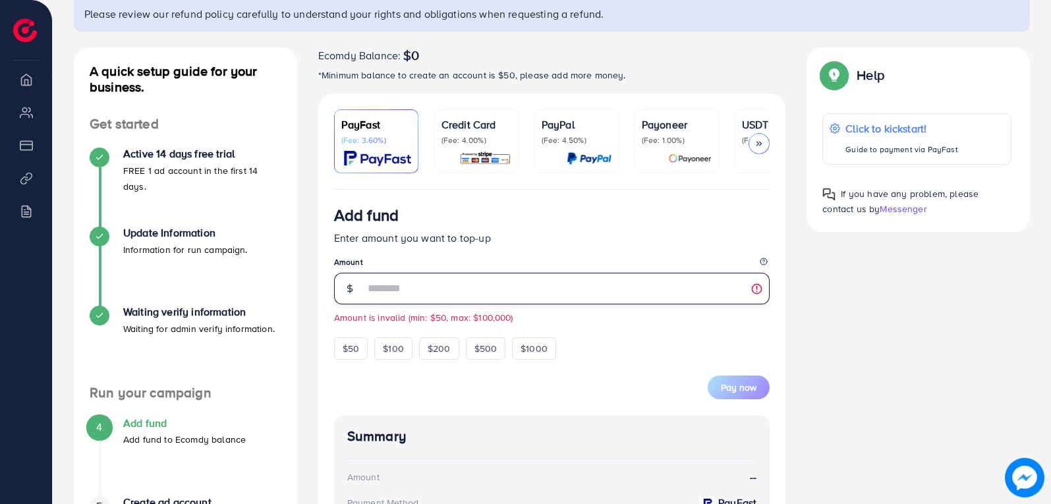
click at [427, 287] on input "**" at bounding box center [568, 289] width 406 height 32
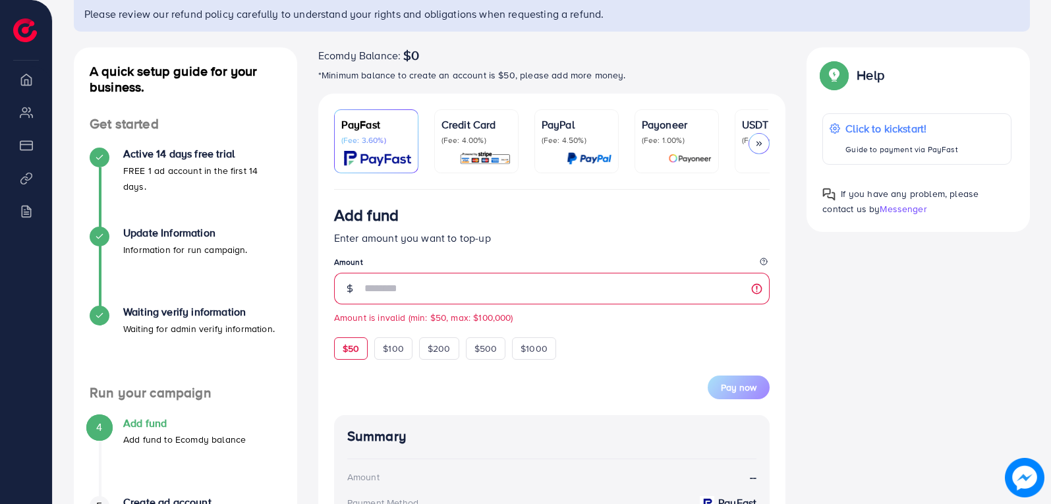
click at [355, 353] on span "$50" at bounding box center [351, 348] width 16 height 13
type input "**"
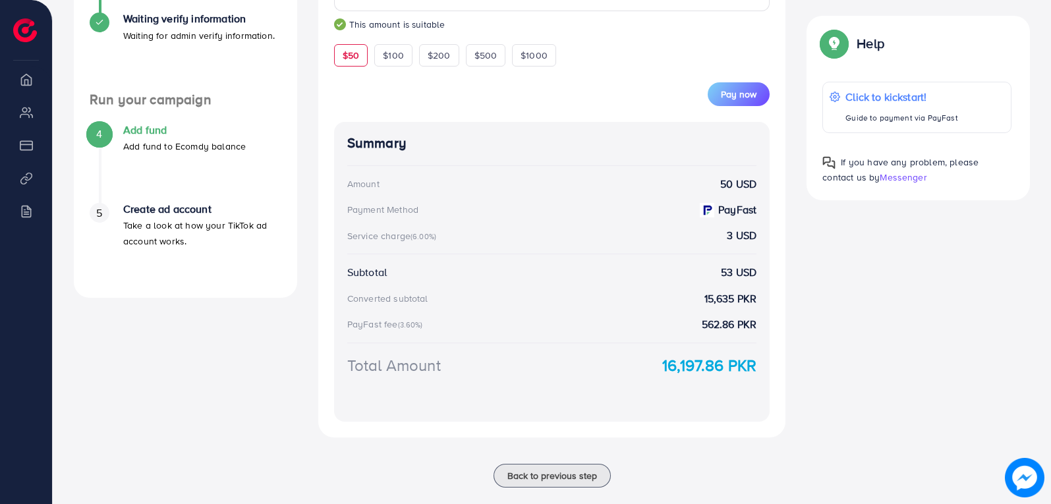
scroll to position [427, 0]
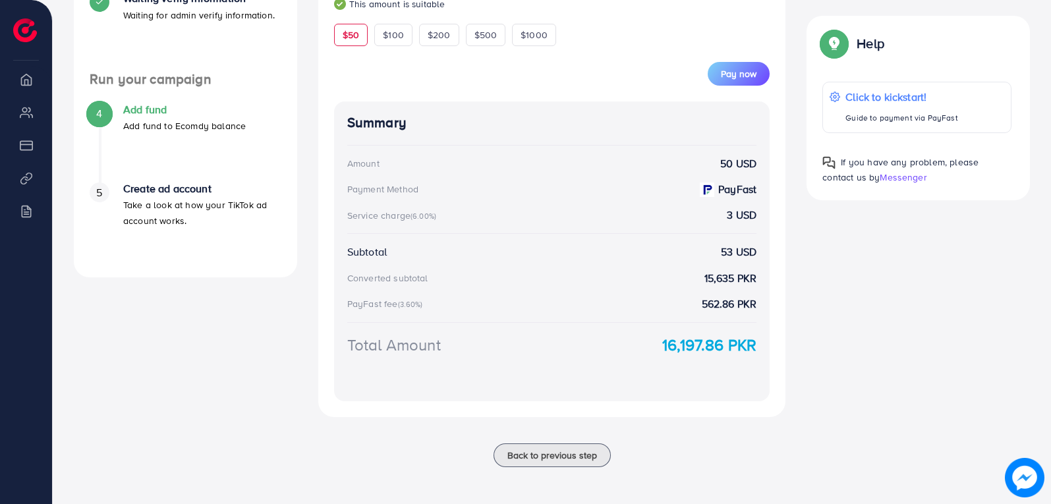
click at [752, 81] on button "Pay now" at bounding box center [739, 74] width 62 height 24
